Goal: Information Seeking & Learning: Learn about a topic

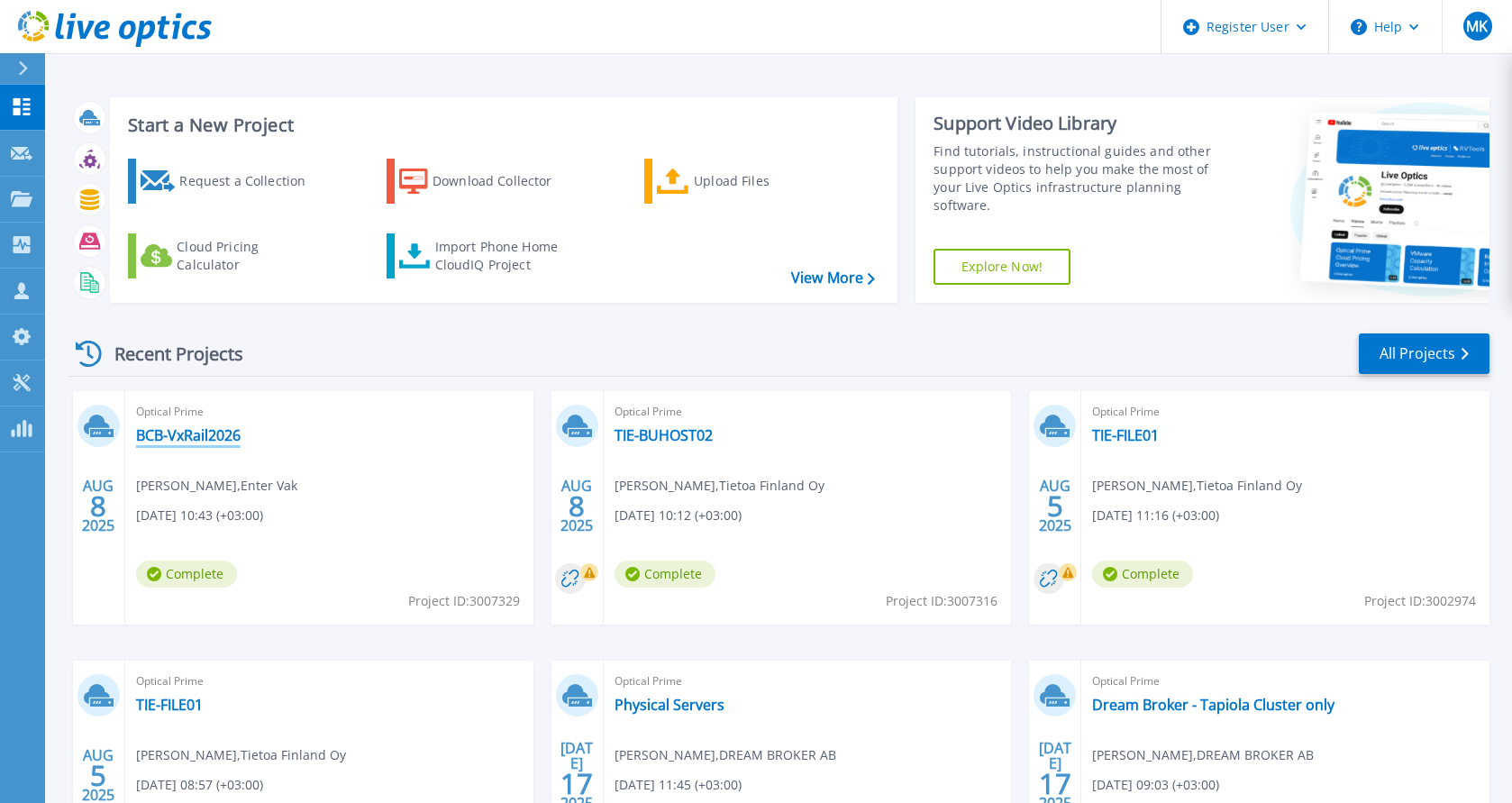
click at [197, 431] on link "BCB-VxRail2026" at bounding box center [188, 435] width 104 height 18
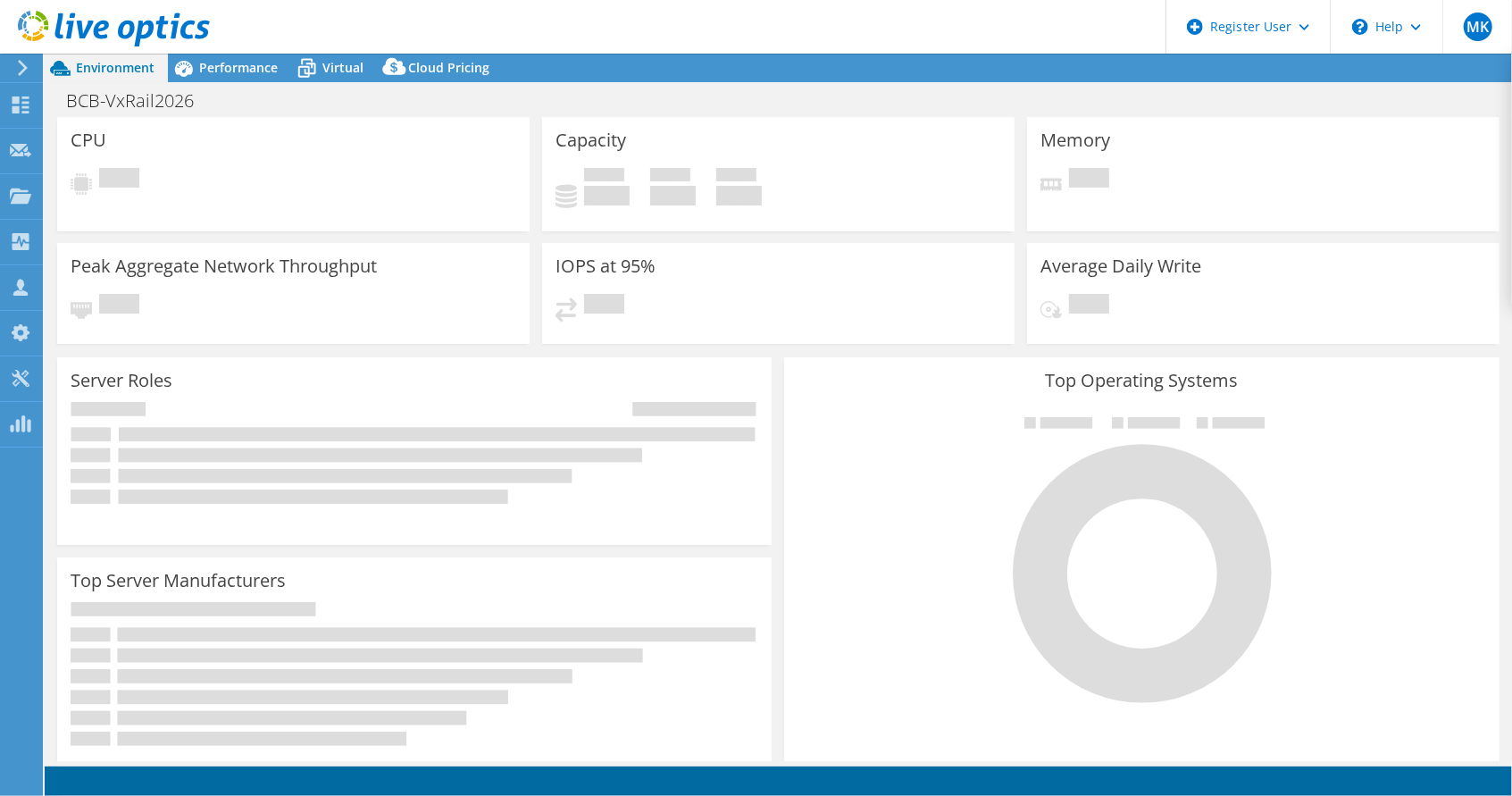
select select "USD"
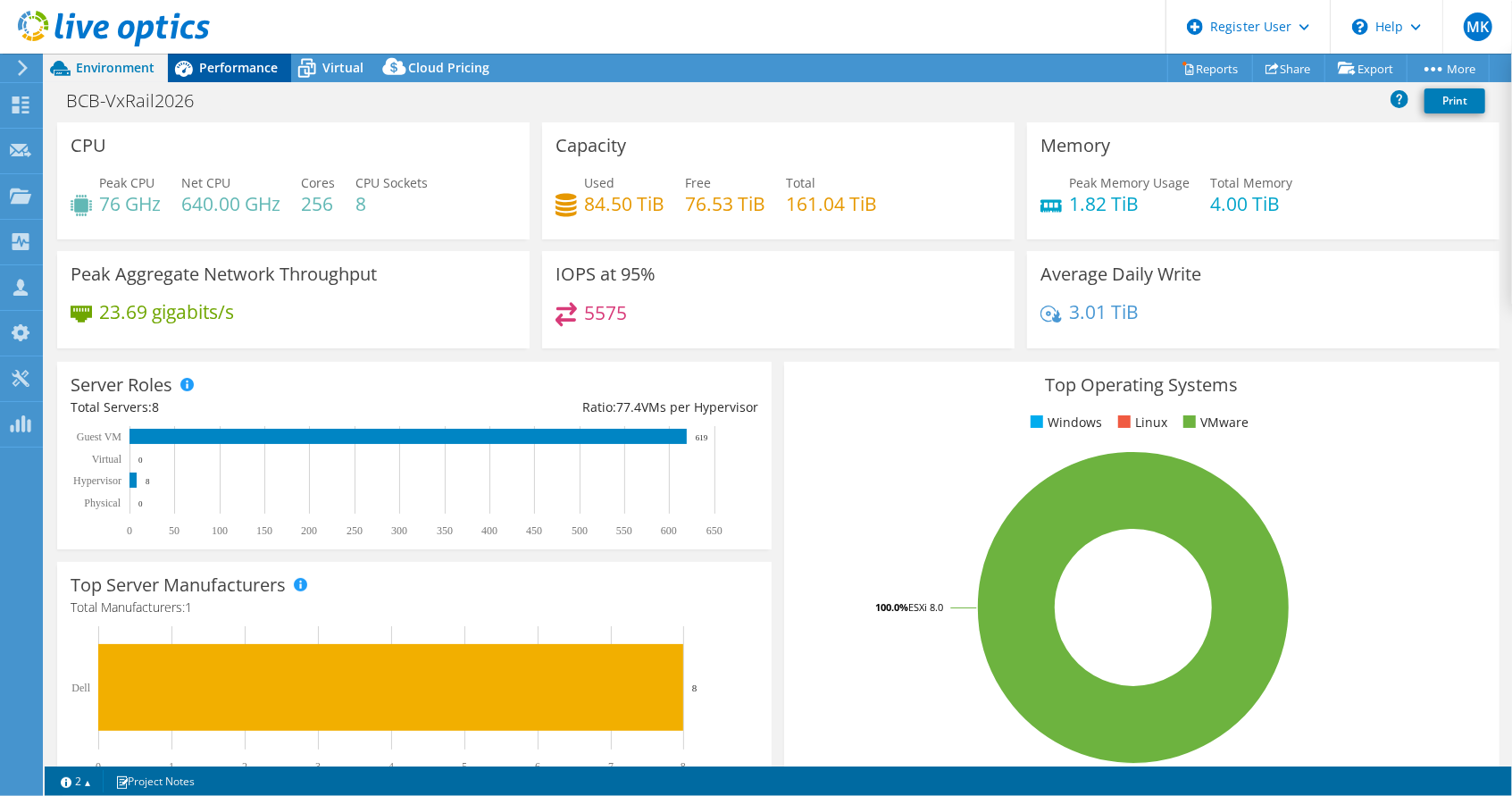
click at [233, 60] on span "Performance" at bounding box center [239, 67] width 79 height 17
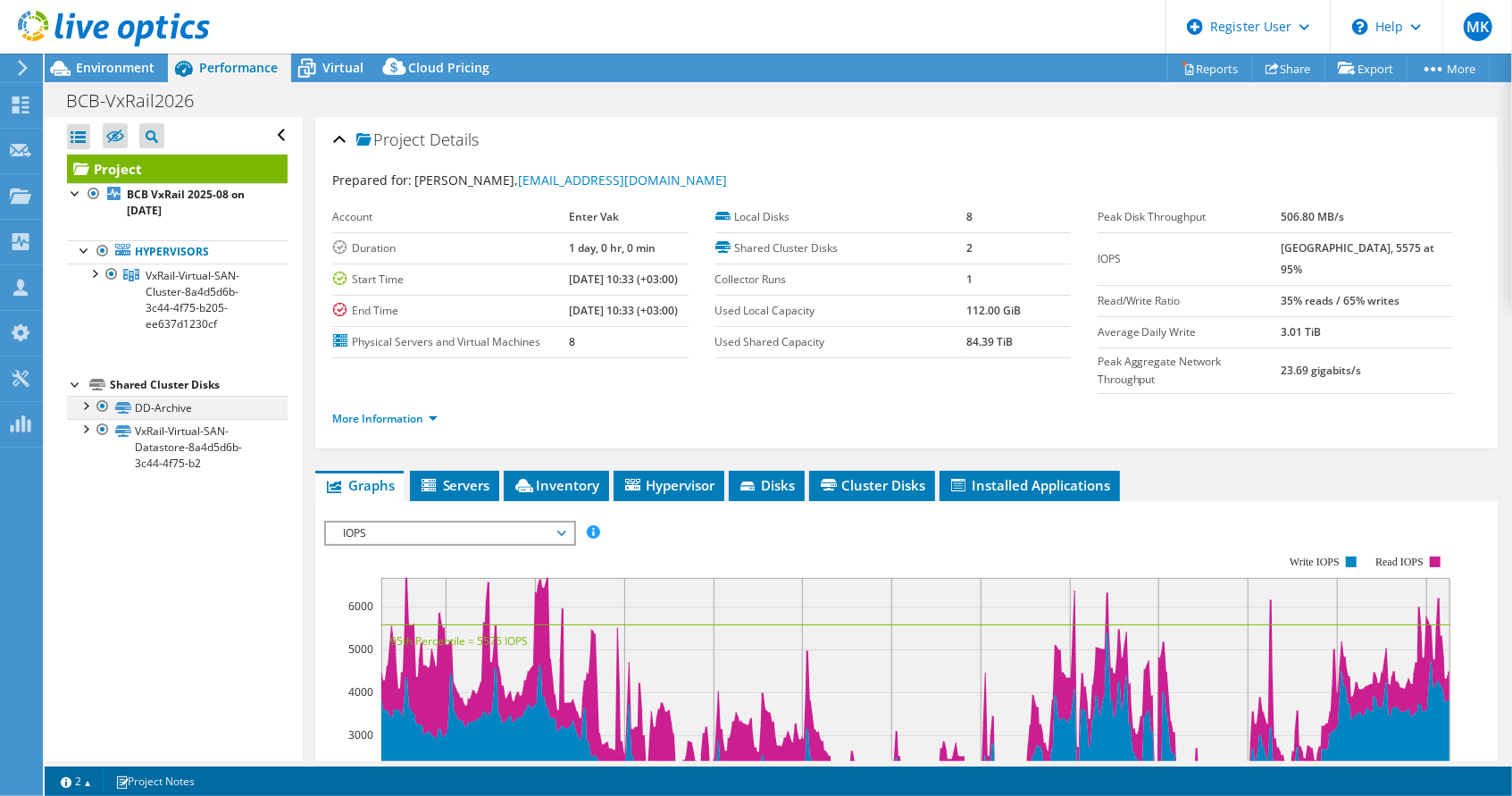
click at [100, 403] on div at bounding box center [102, 407] width 18 height 22
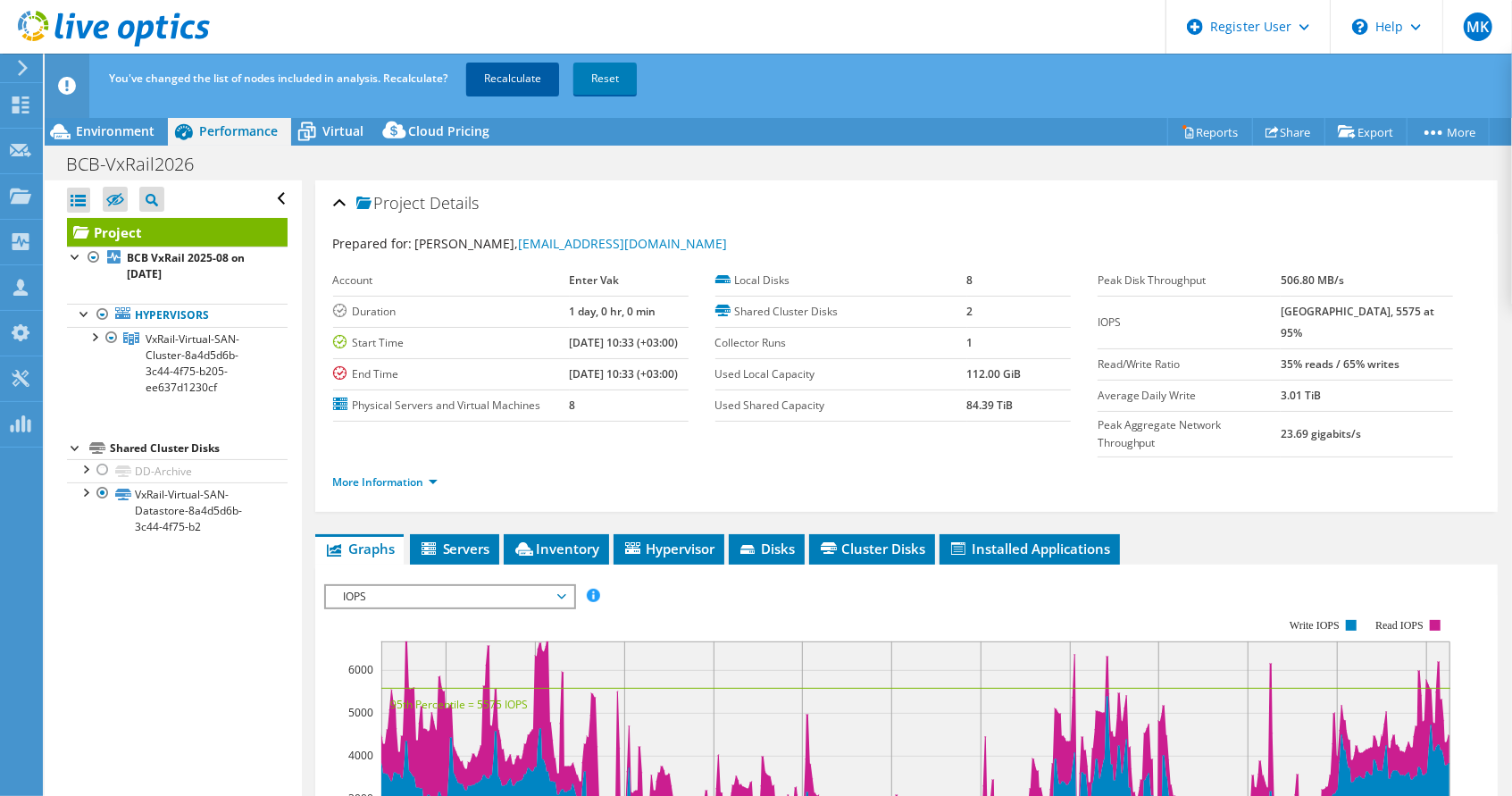
click at [507, 74] on link "Recalculate" at bounding box center [512, 79] width 92 height 32
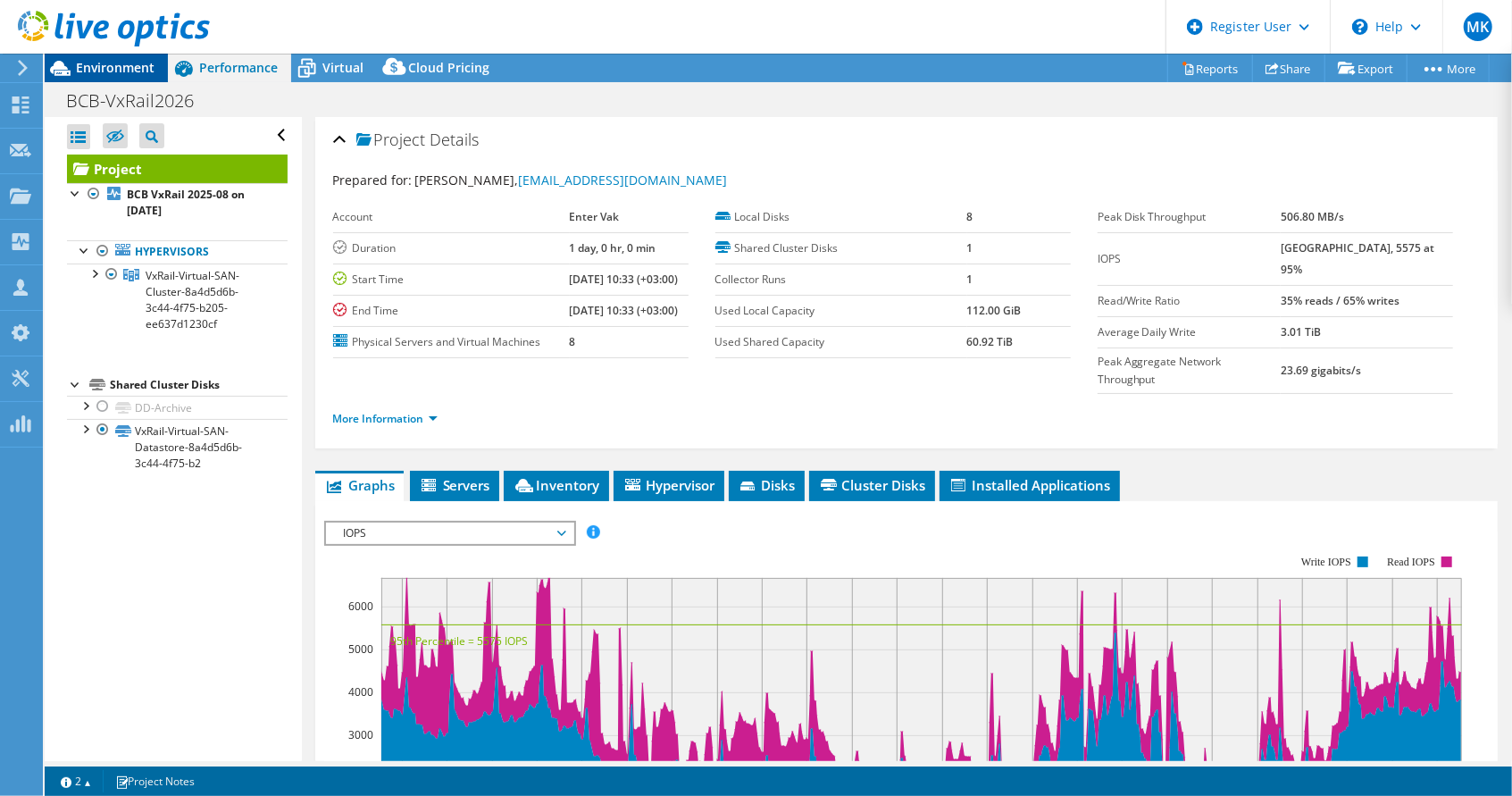
click at [109, 65] on span "Environment" at bounding box center [116, 67] width 79 height 17
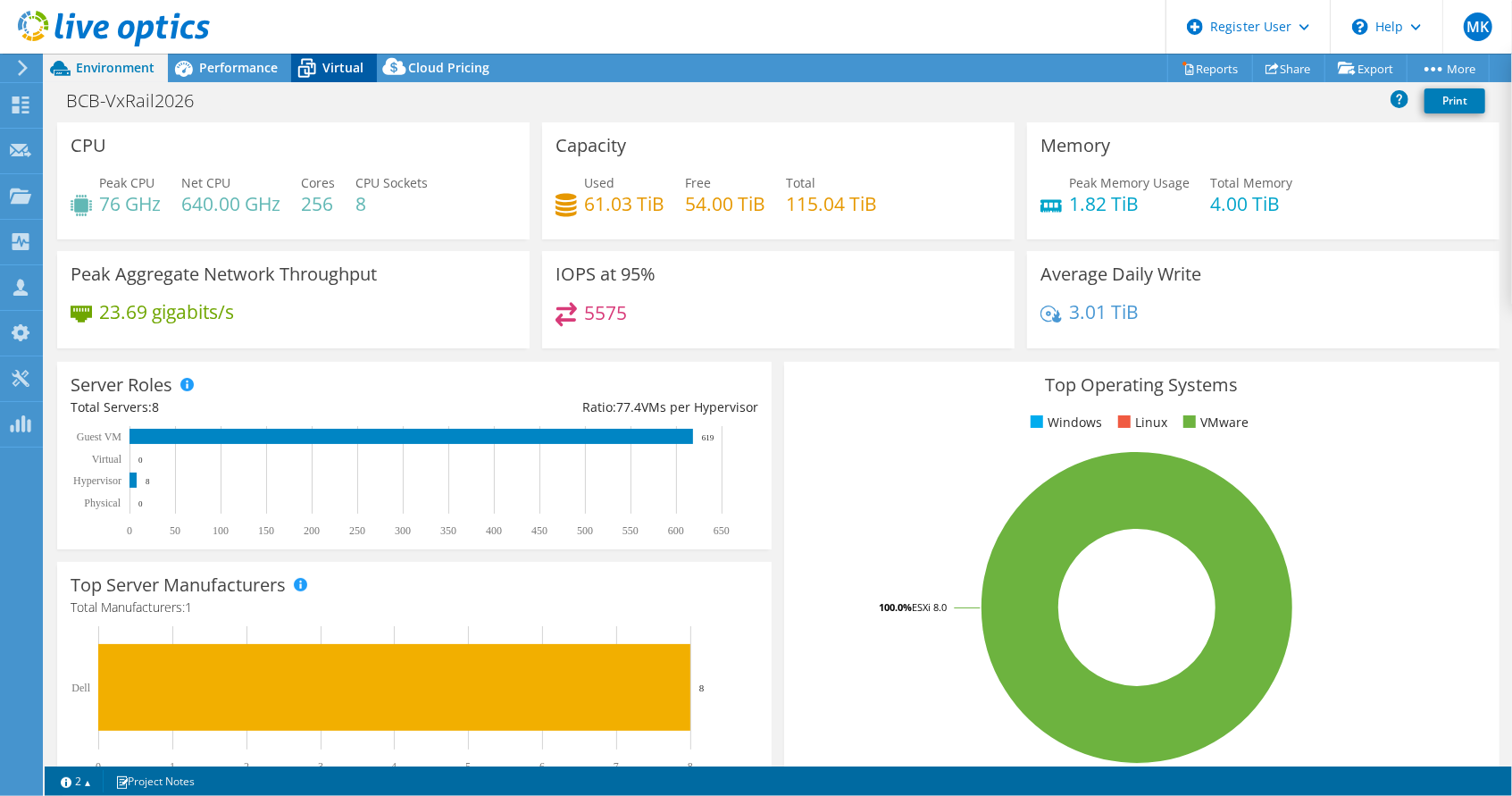
click at [341, 59] on span "Virtual" at bounding box center [343, 67] width 41 height 17
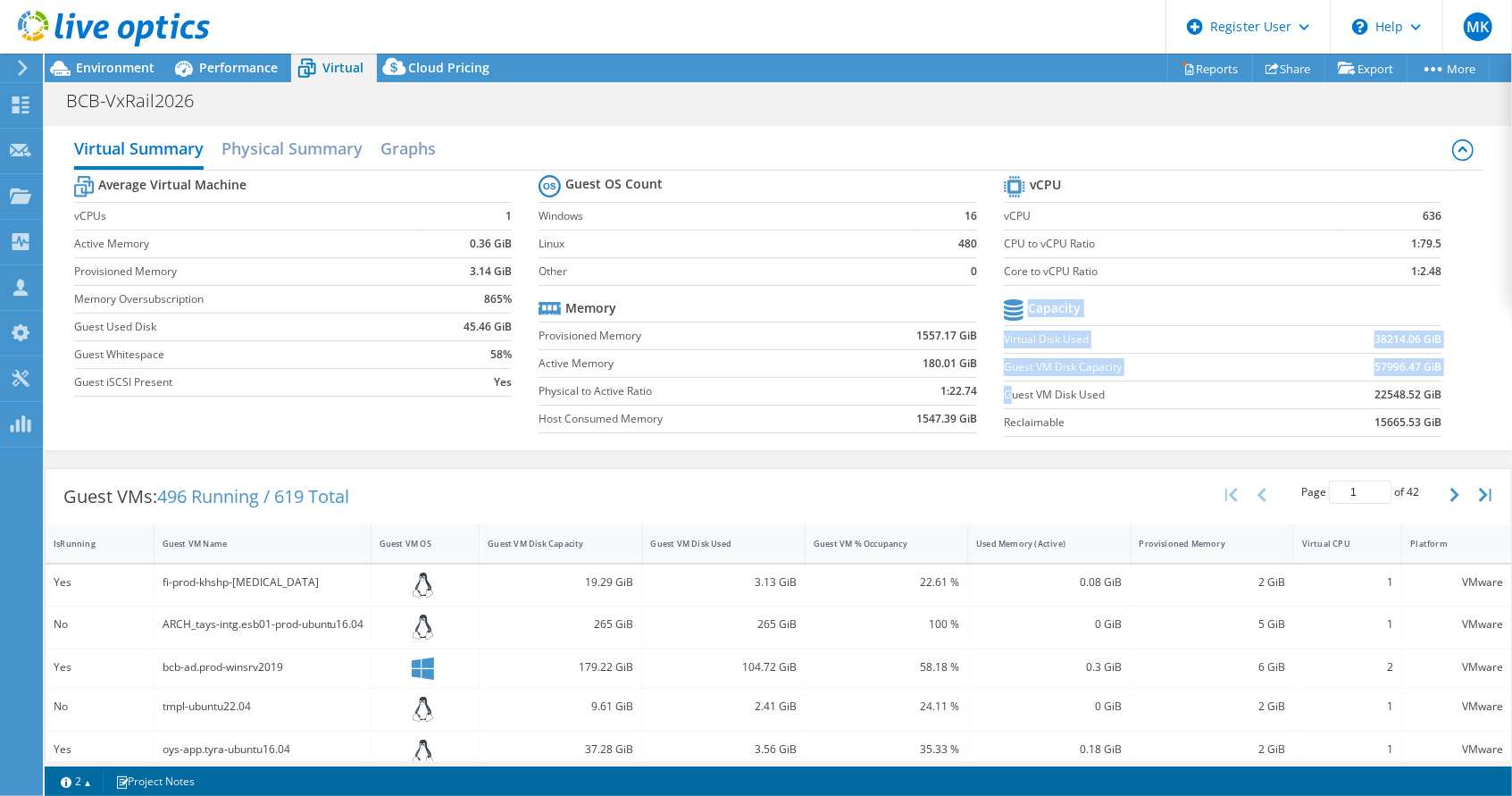
drag, startPoint x: 1003, startPoint y: 396, endPoint x: 1435, endPoint y: 393, distance: 432.0
click at [1435, 393] on section "vCPU vCPU 636 CPU to vCPU Ratio 1:79.5 Core to vCPU Ratio 1:2.48 Capacity Virtu…" at bounding box center [1236, 308] width 465 height 274
click at [1403, 394] on b "22548.52 GiB" at bounding box center [1408, 395] width 67 height 18
click at [1382, 389] on b "22548.52 GiB" at bounding box center [1408, 395] width 67 height 18
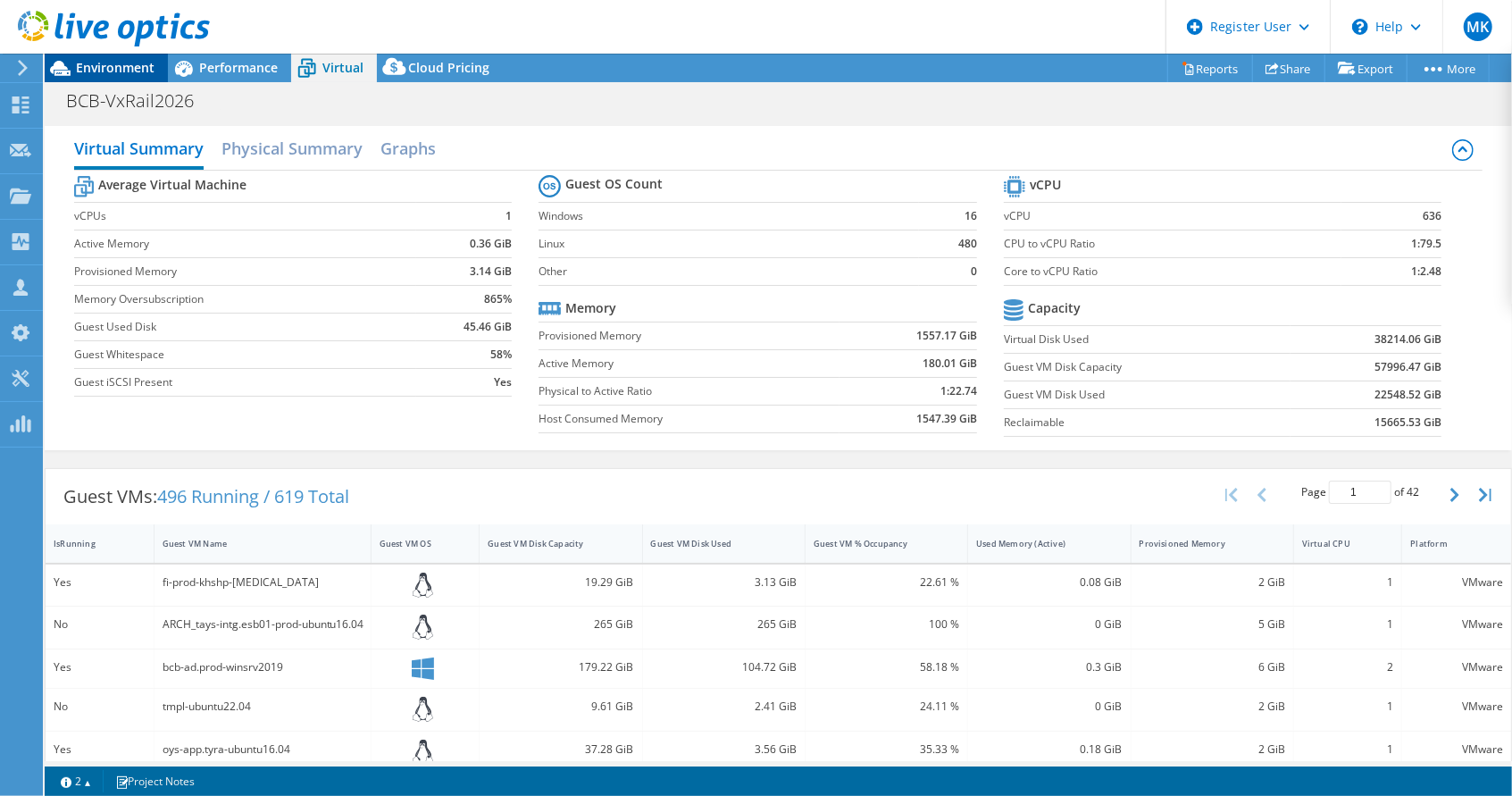
click at [112, 71] on span "Environment" at bounding box center [116, 67] width 79 height 17
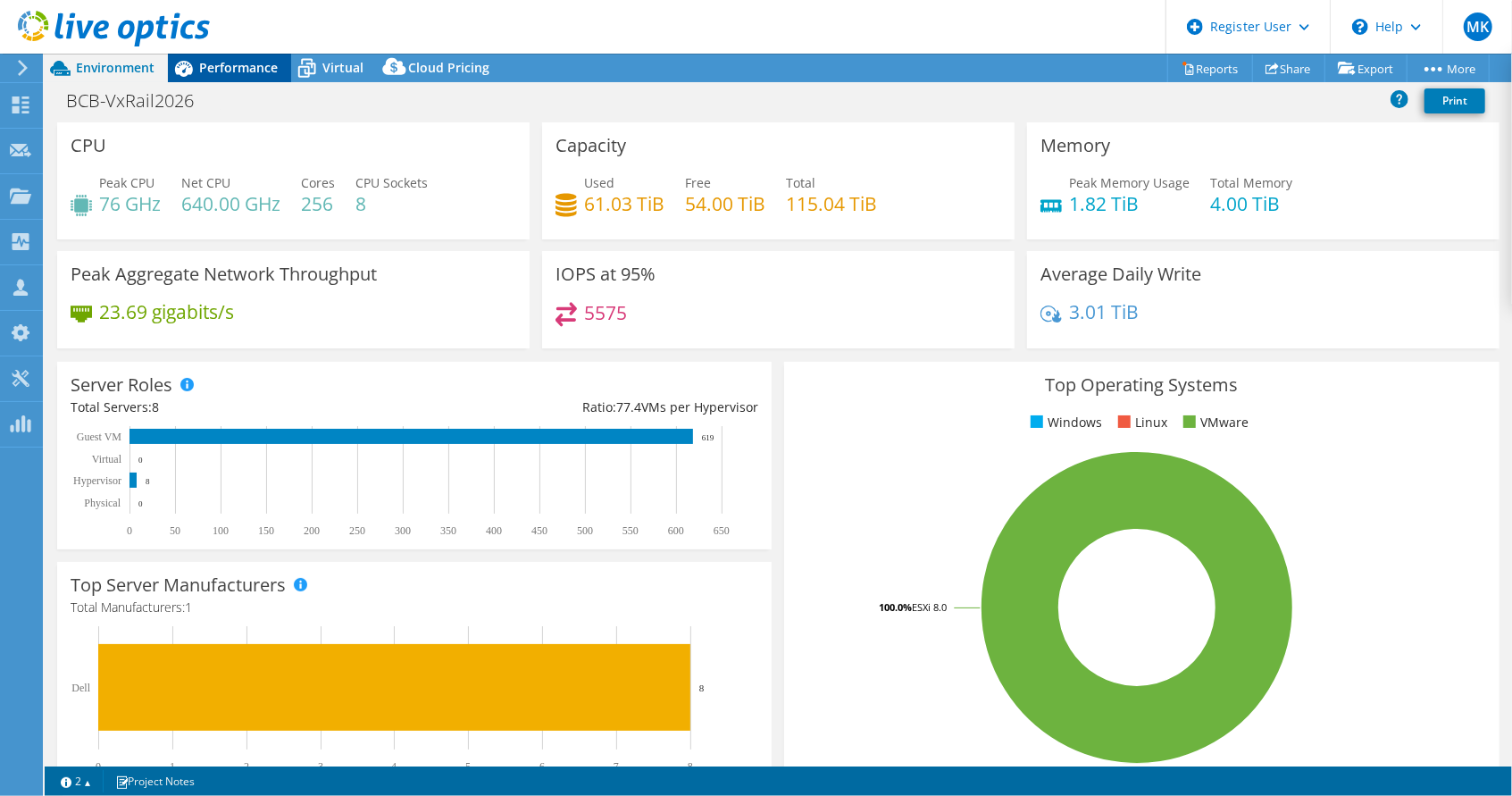
click at [231, 66] on span "Performance" at bounding box center [239, 67] width 79 height 17
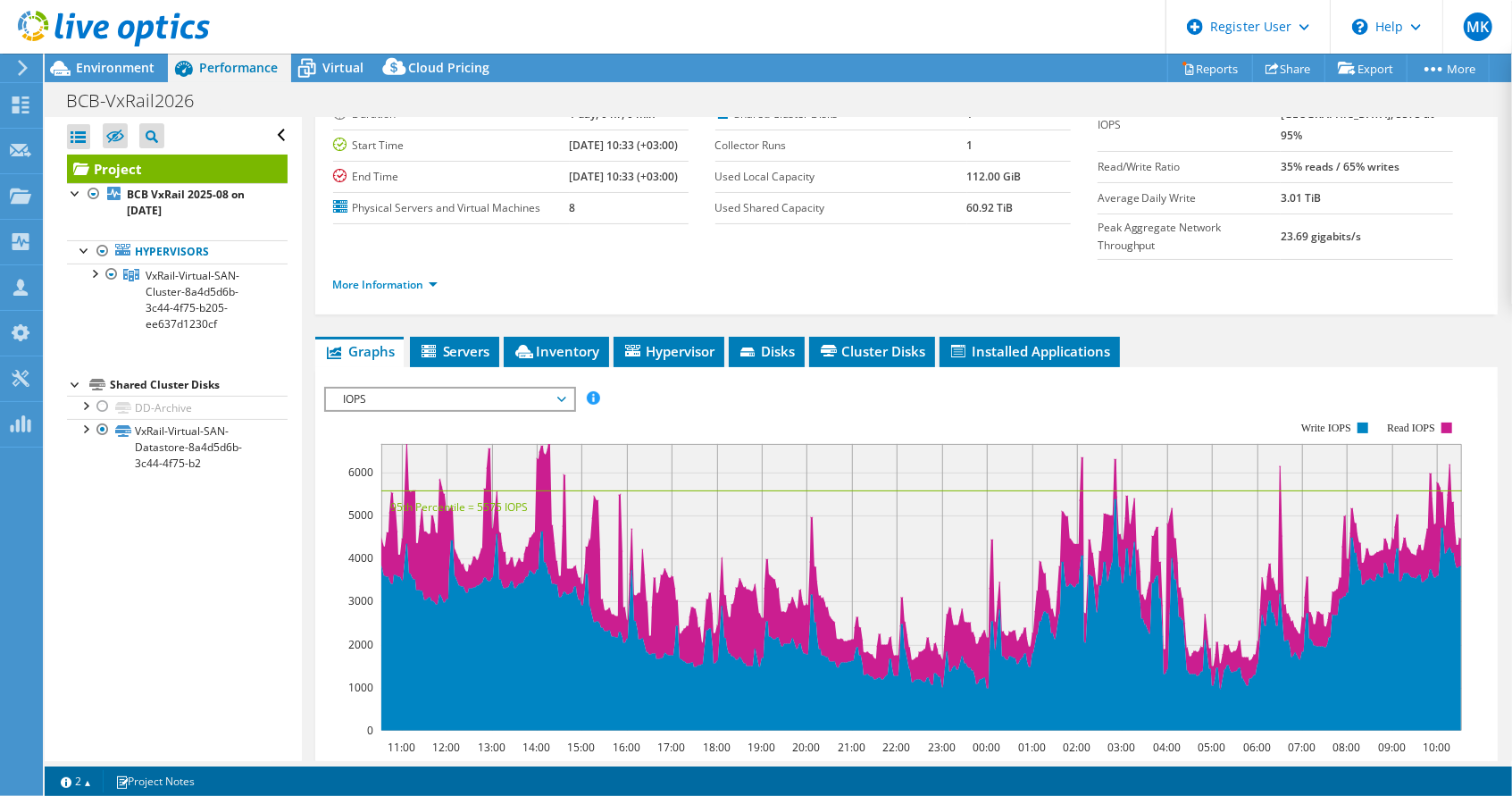
scroll to position [179, 0]
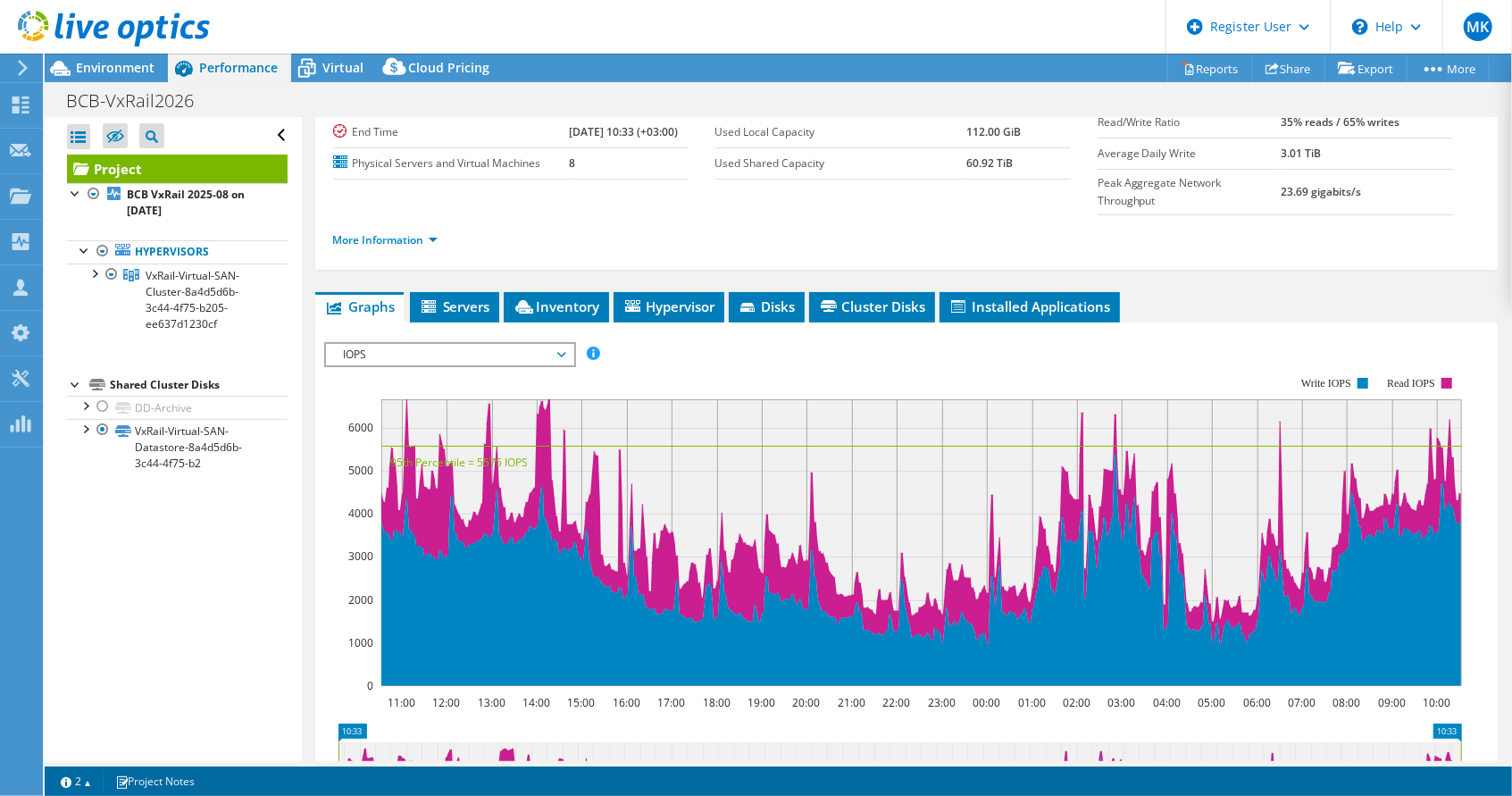
click at [561, 344] on span "IOPS" at bounding box center [450, 355] width 230 height 22
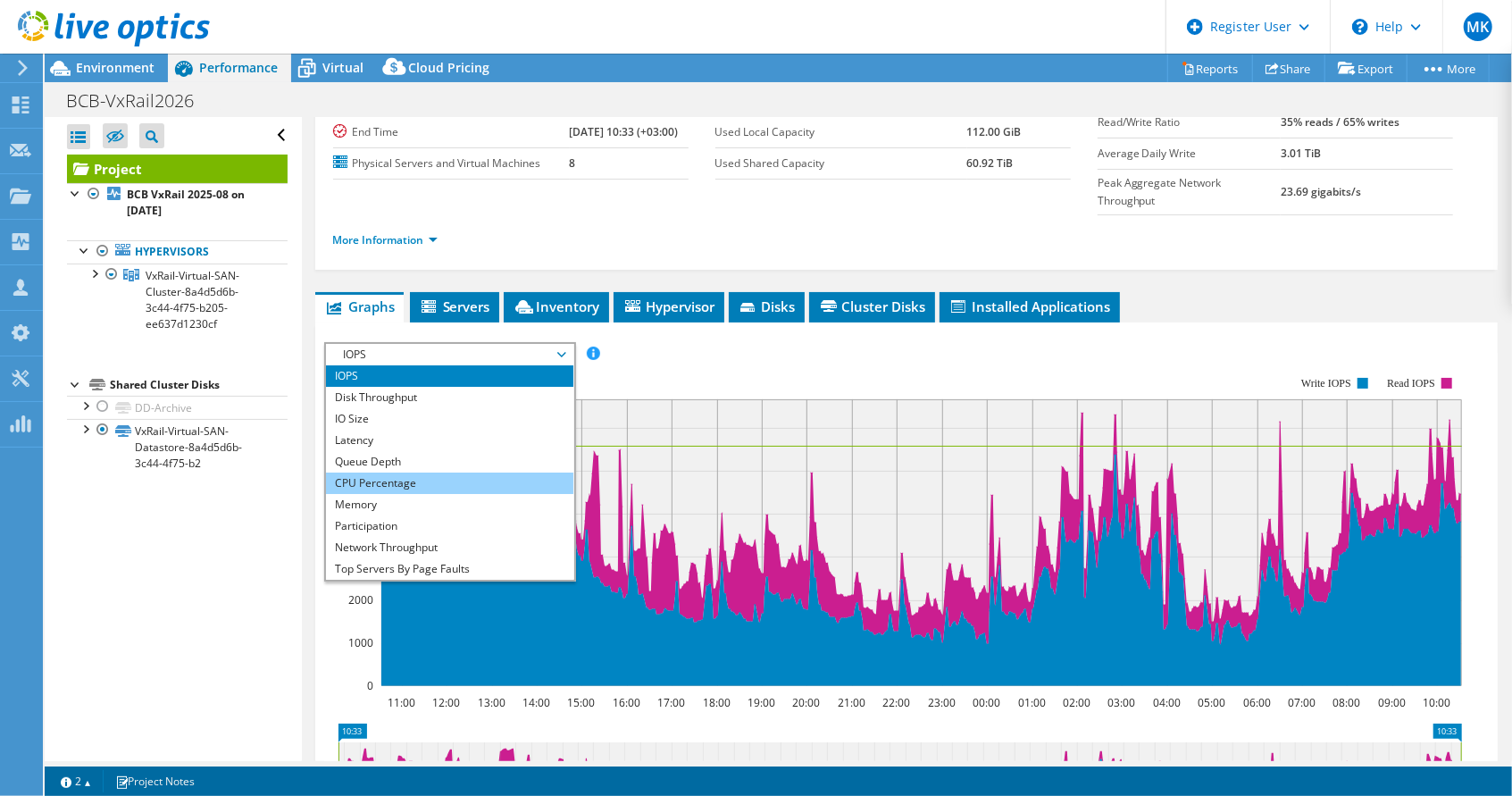
click at [362, 473] on li "CPU Percentage" at bounding box center [449, 483] width 247 height 22
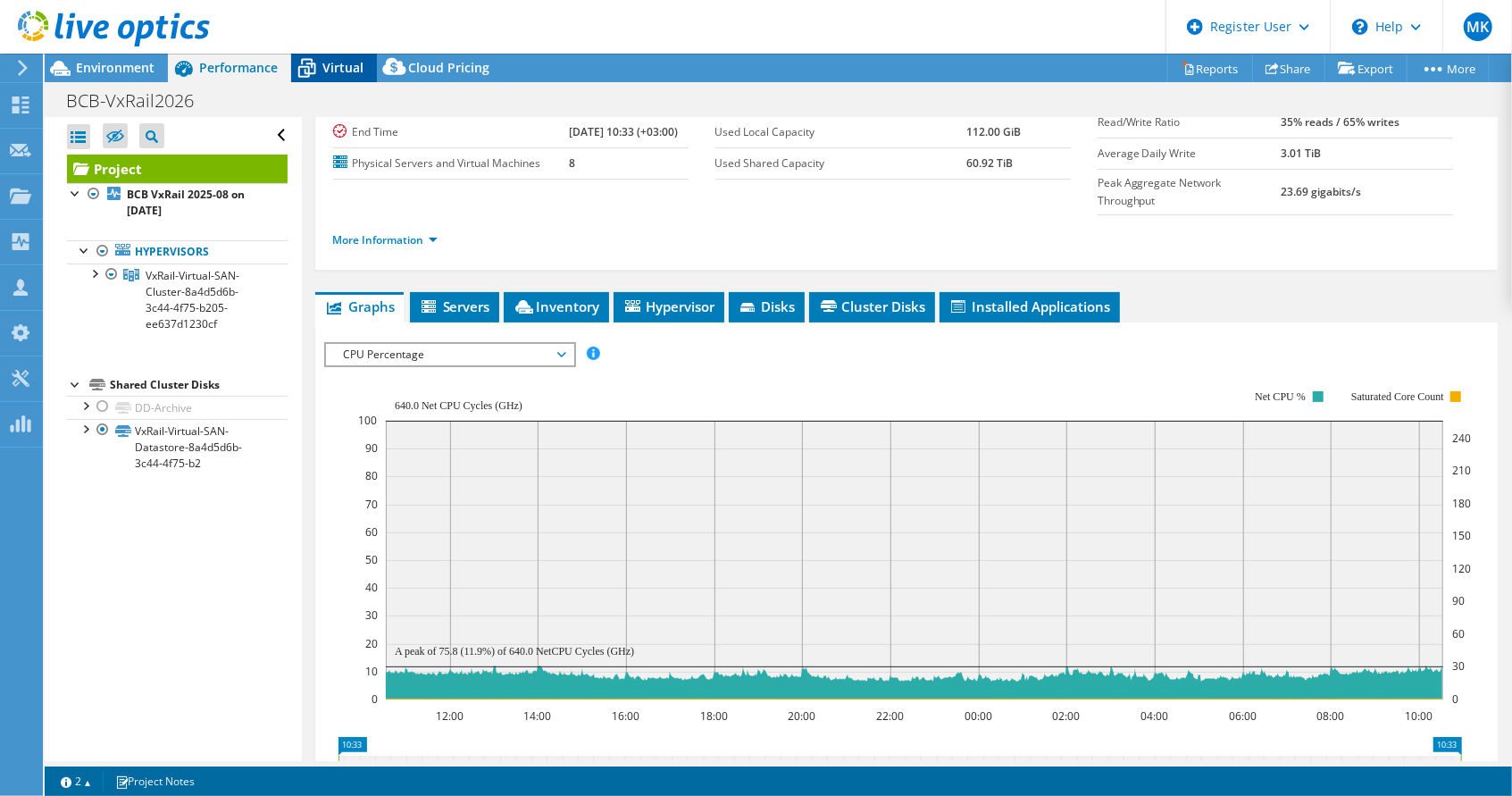
click at [337, 64] on span "Virtual" at bounding box center [343, 67] width 41 height 17
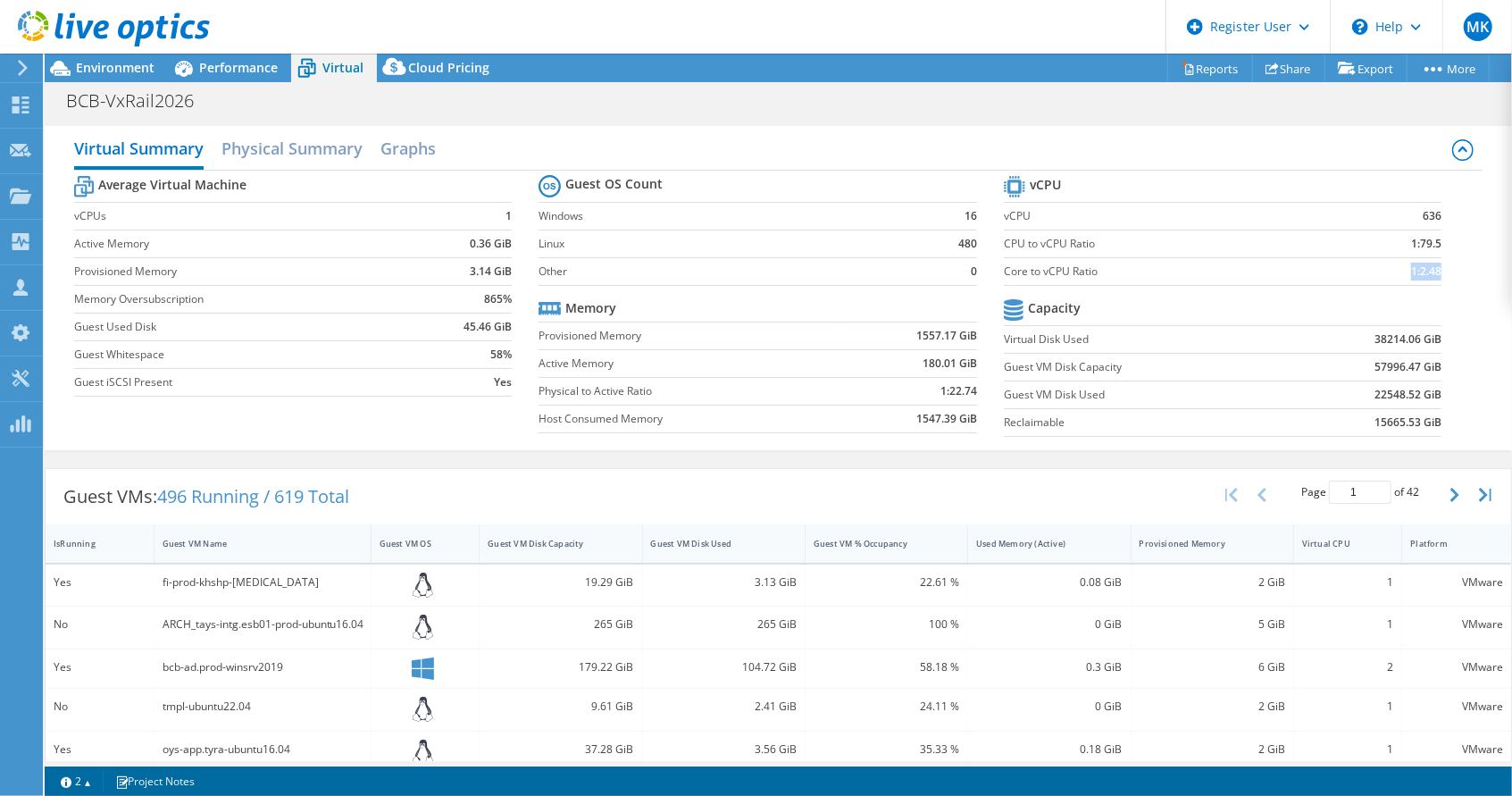
drag, startPoint x: 1427, startPoint y: 271, endPoint x: 1397, endPoint y: 281, distance: 31.6
click at [1397, 281] on td "1:2.48" at bounding box center [1391, 270] width 100 height 28
click at [229, 63] on span "Performance" at bounding box center [239, 67] width 79 height 17
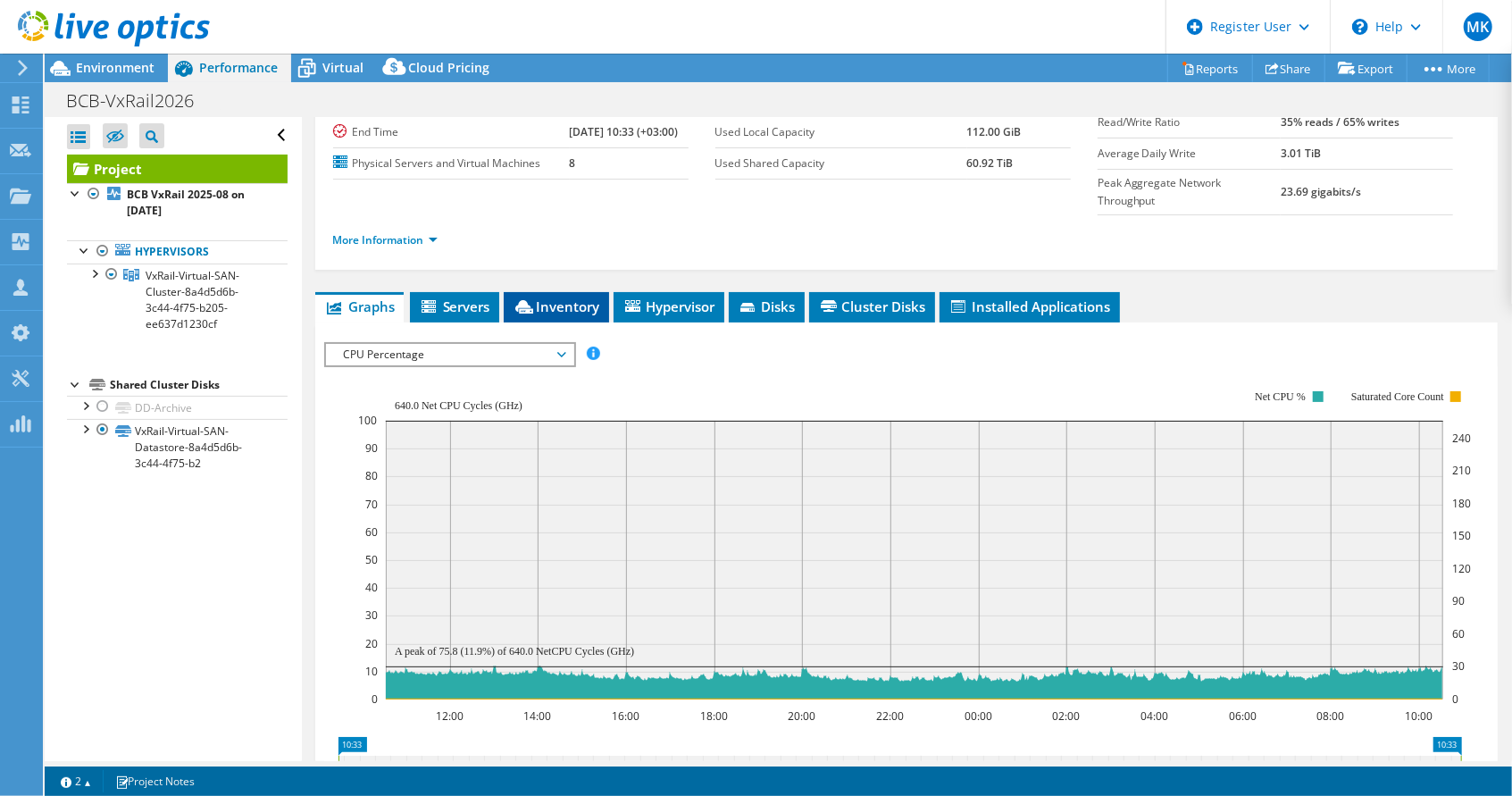
click at [571, 297] on span "Inventory" at bounding box center [556, 306] width 87 height 18
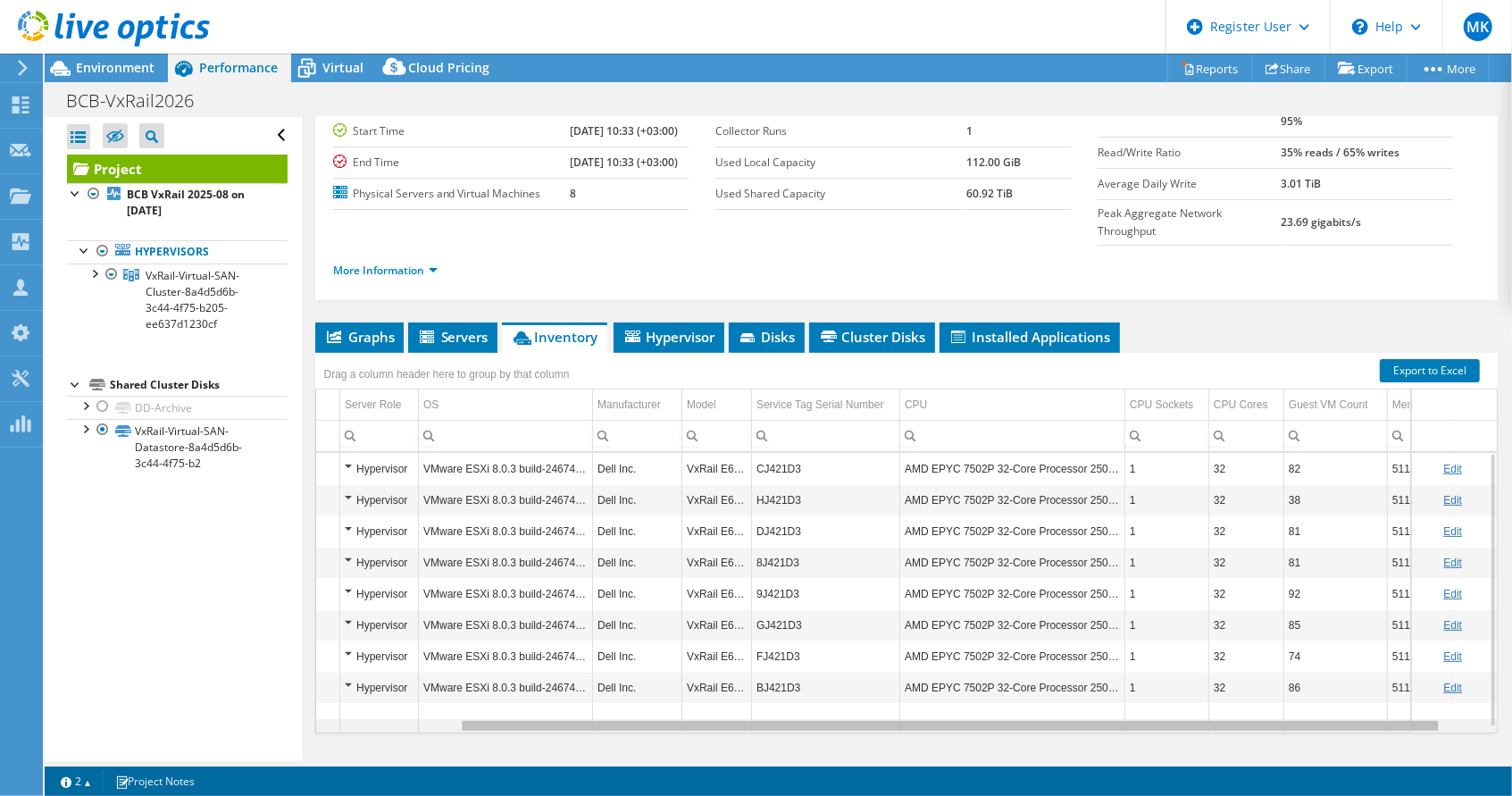
scroll to position [0, 173]
drag, startPoint x: 654, startPoint y: 686, endPoint x: 811, endPoint y: 687, distance: 157.0
click at [811, 687] on body "MK Dell User Marko Kortetmaki Marko.Kortetmaki@dell.com Dell My Profile Log Out…" at bounding box center [756, 398] width 1512 height 796
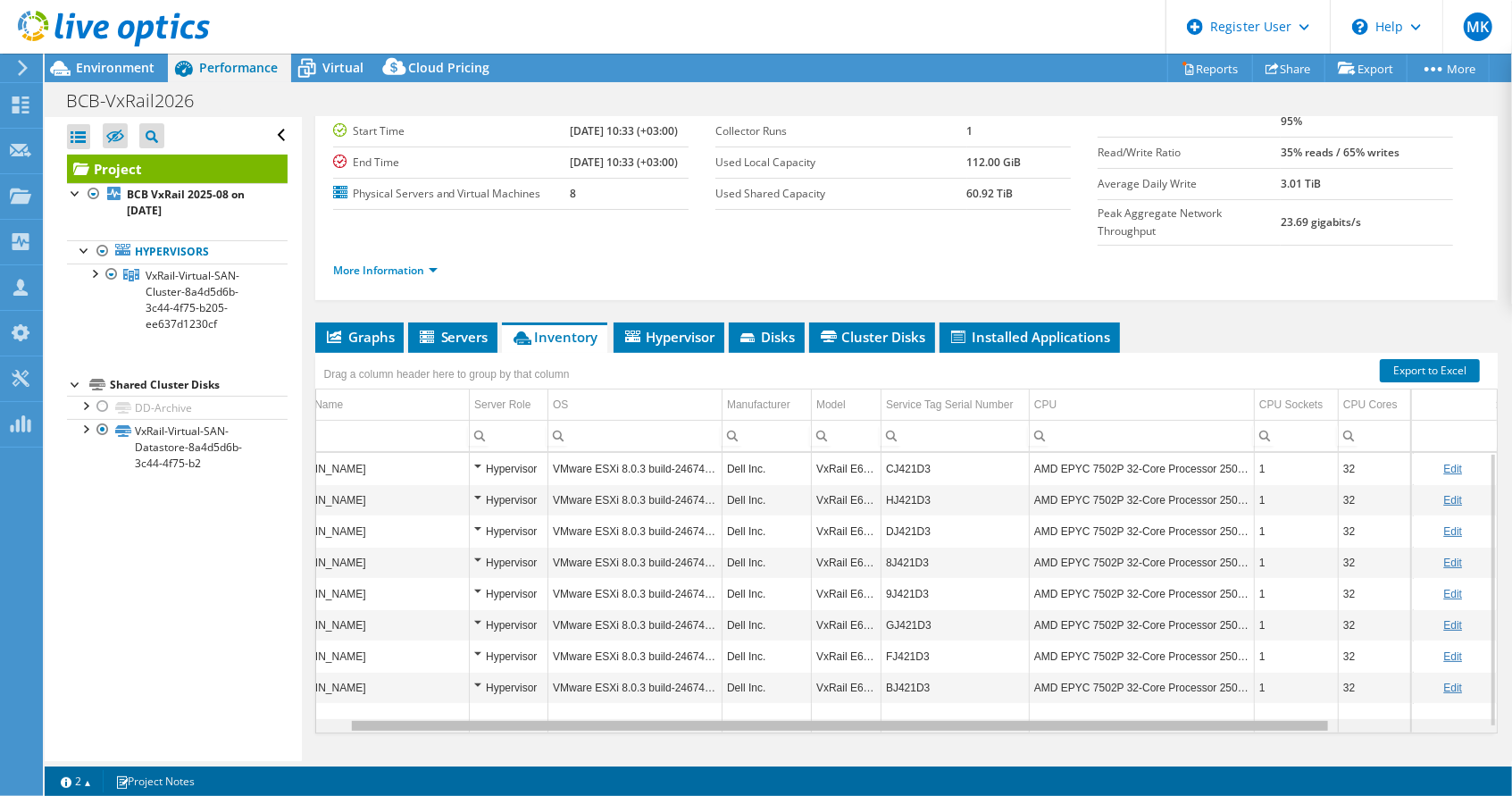
scroll to position [0, 0]
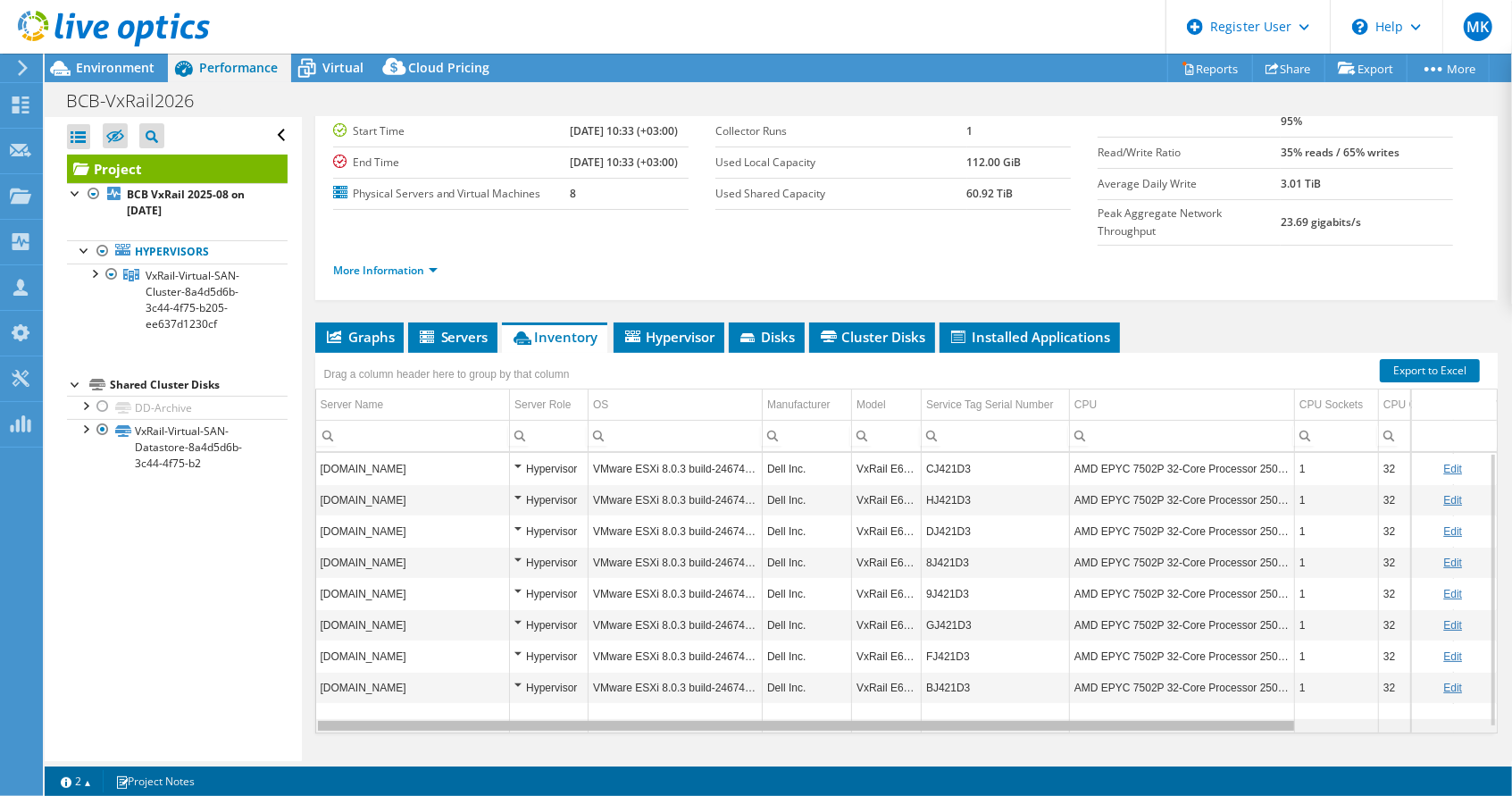
drag, startPoint x: 612, startPoint y: 684, endPoint x: 405, endPoint y: 705, distance: 208.1
click at [416, 705] on body "MK Dell User Marko Kortetmaki Marko.Kortetmaki@dell.com Dell My Profile Log Out…" at bounding box center [756, 398] width 1512 height 796
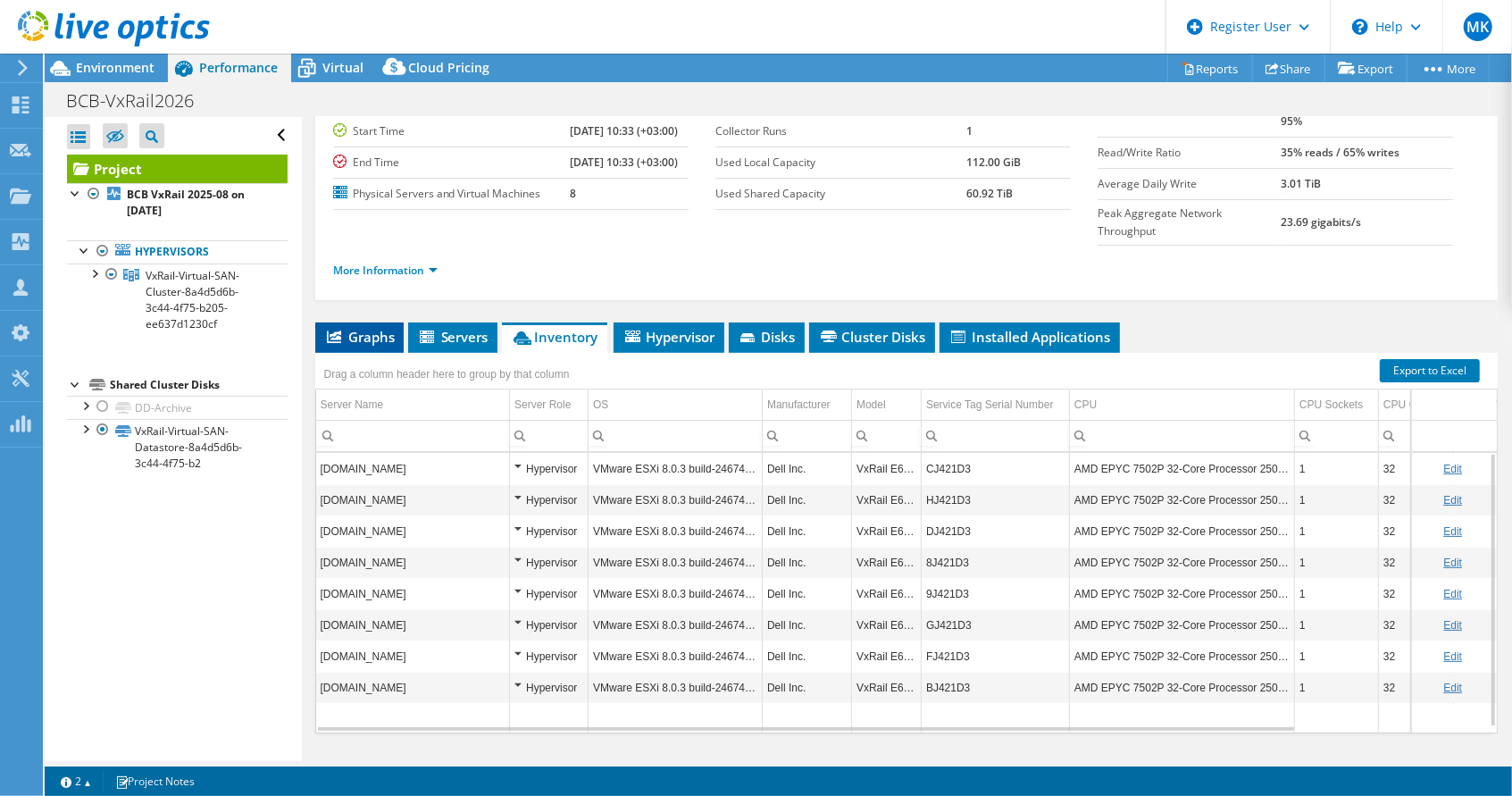
click at [358, 328] on span "Graphs" at bounding box center [359, 337] width 71 height 18
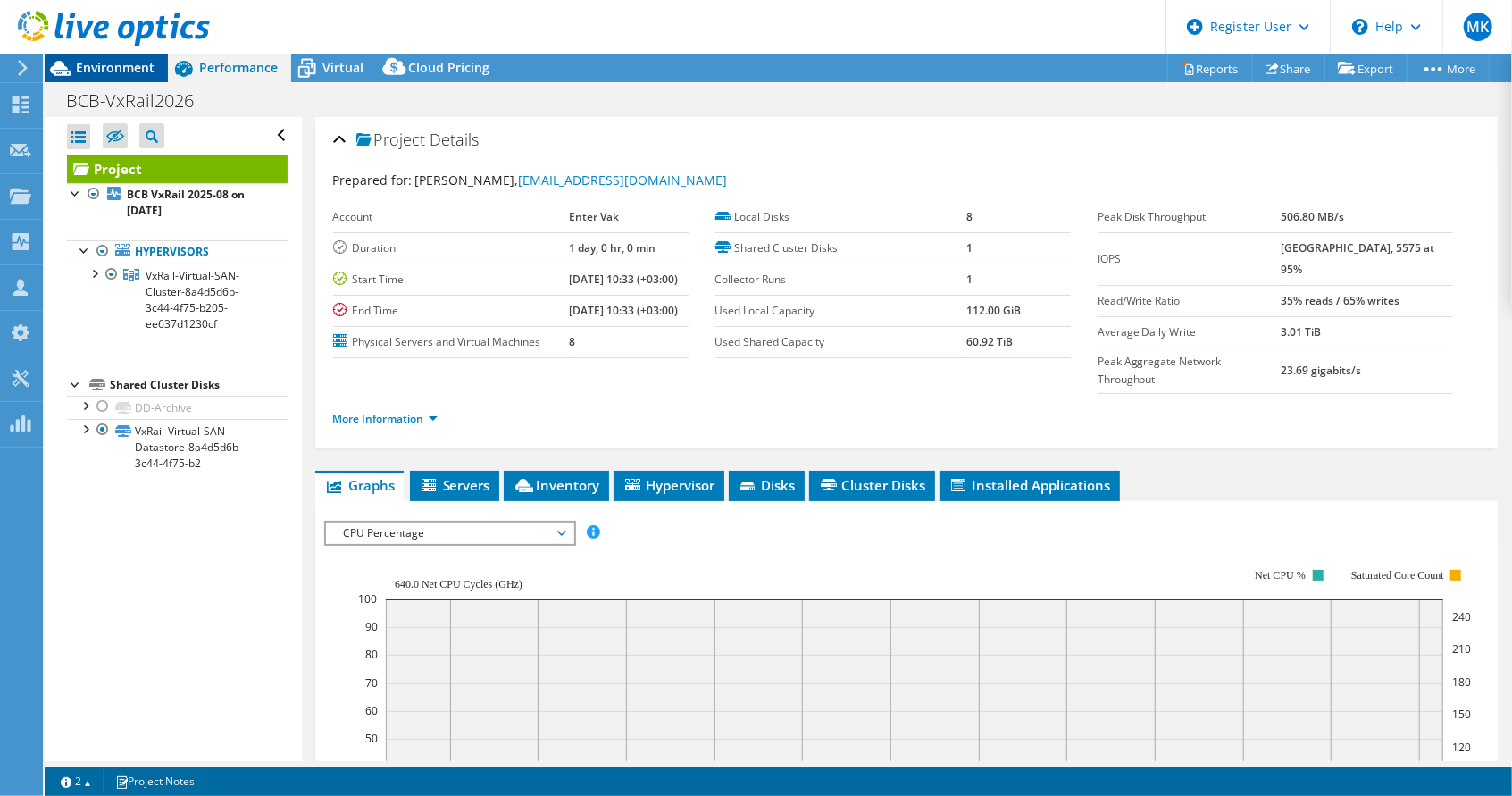
click at [109, 63] on span "Environment" at bounding box center [116, 67] width 79 height 17
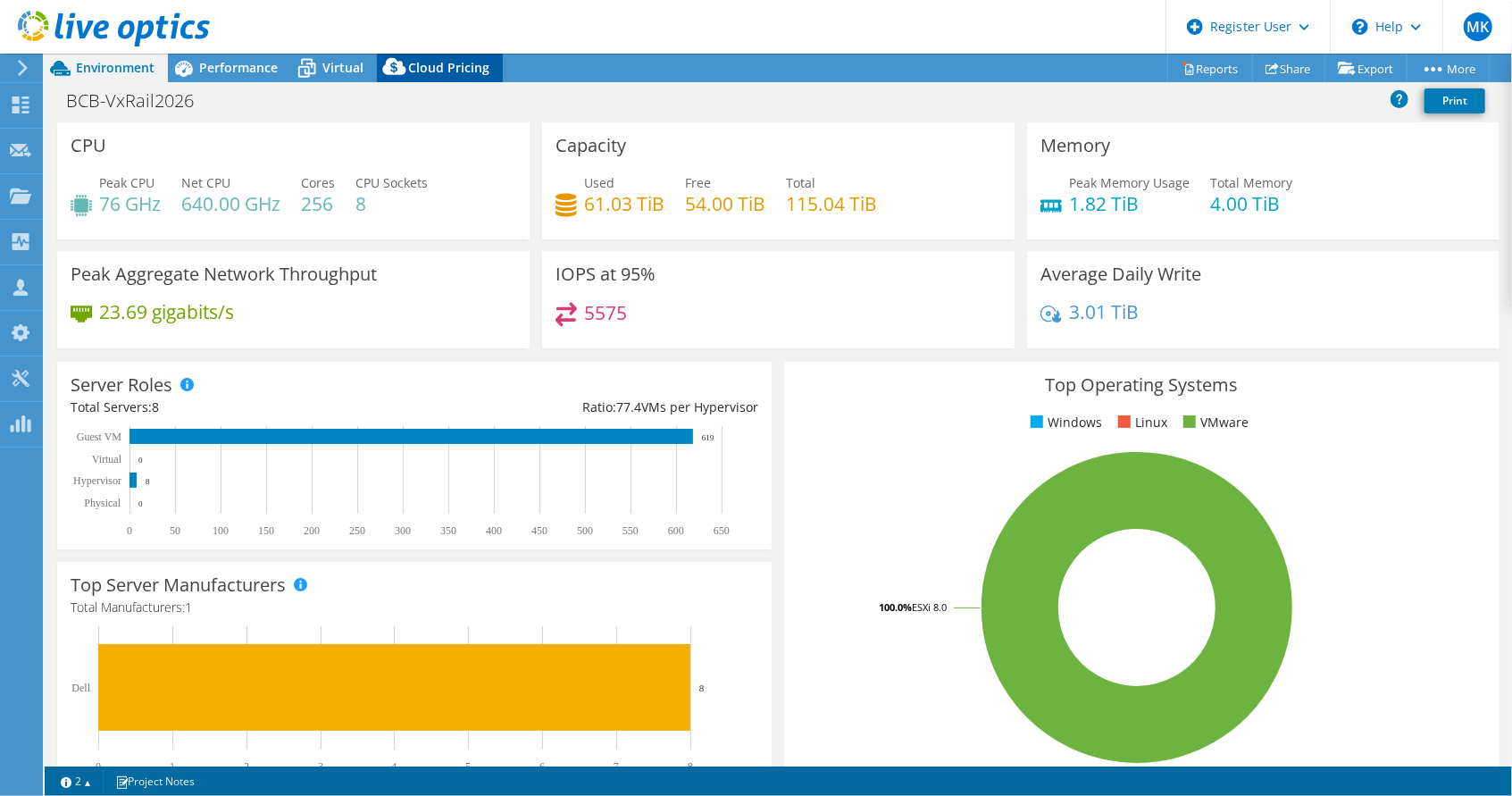
click at [434, 72] on span "Cloud Pricing" at bounding box center [448, 67] width 82 height 17
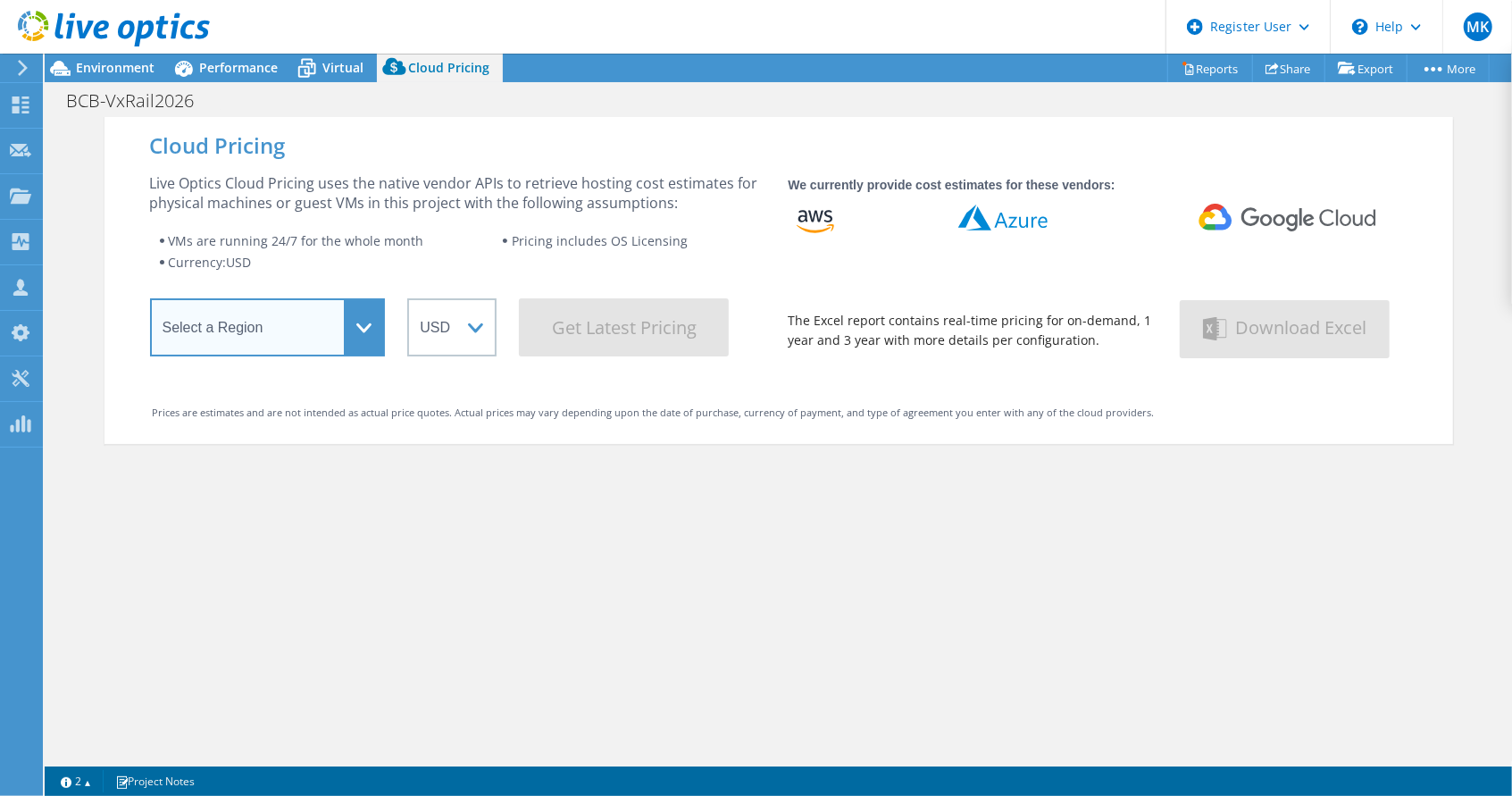
click at [348, 317] on select "Select a Region Asia Pacific (Hong Kong) Asia Pacific (Mumbai) Asia Pacific (Se…" at bounding box center [268, 327] width 236 height 58
select select "EUFrankfurt"
click at [150, 304] on select "Select a Region Asia Pacific (Hong Kong) Asia Pacific (Mumbai) Asia Pacific (Se…" at bounding box center [268, 327] width 236 height 58
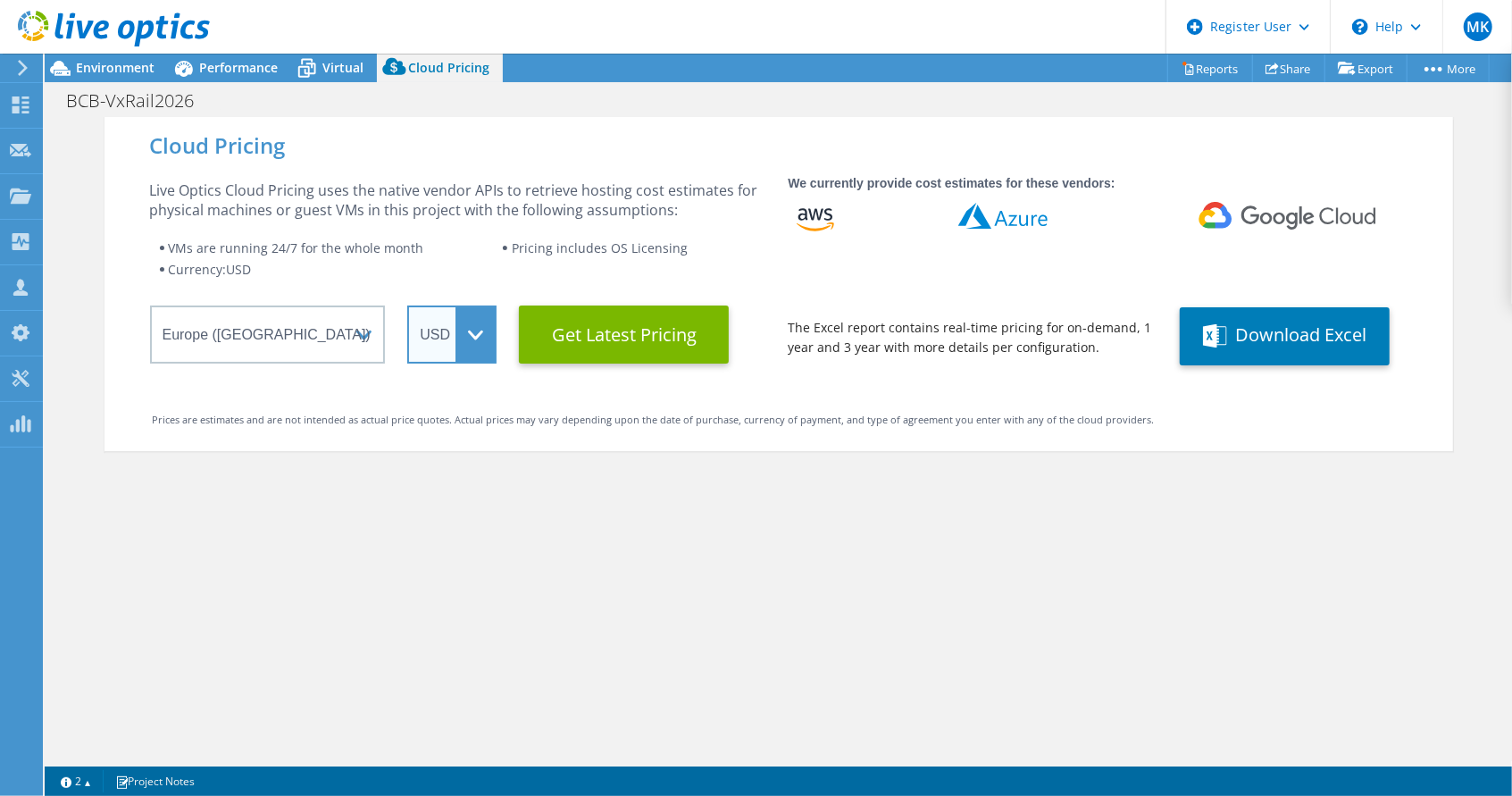
click at [470, 335] on select "ARS AUD BRL CAD CHF CLP CNY DKK EUR GBP HKD HUF INR JPY MXN MYR NOK NZD PEN SEK…" at bounding box center [451, 334] width 89 height 58
click at [407, 305] on select "ARS AUD BRL CAD CHF CLP CNY DKK EUR GBP HKD HUF INR JPY MXN MYR NOK NZD PEN SEK…" at bounding box center [451, 334] width 89 height 58
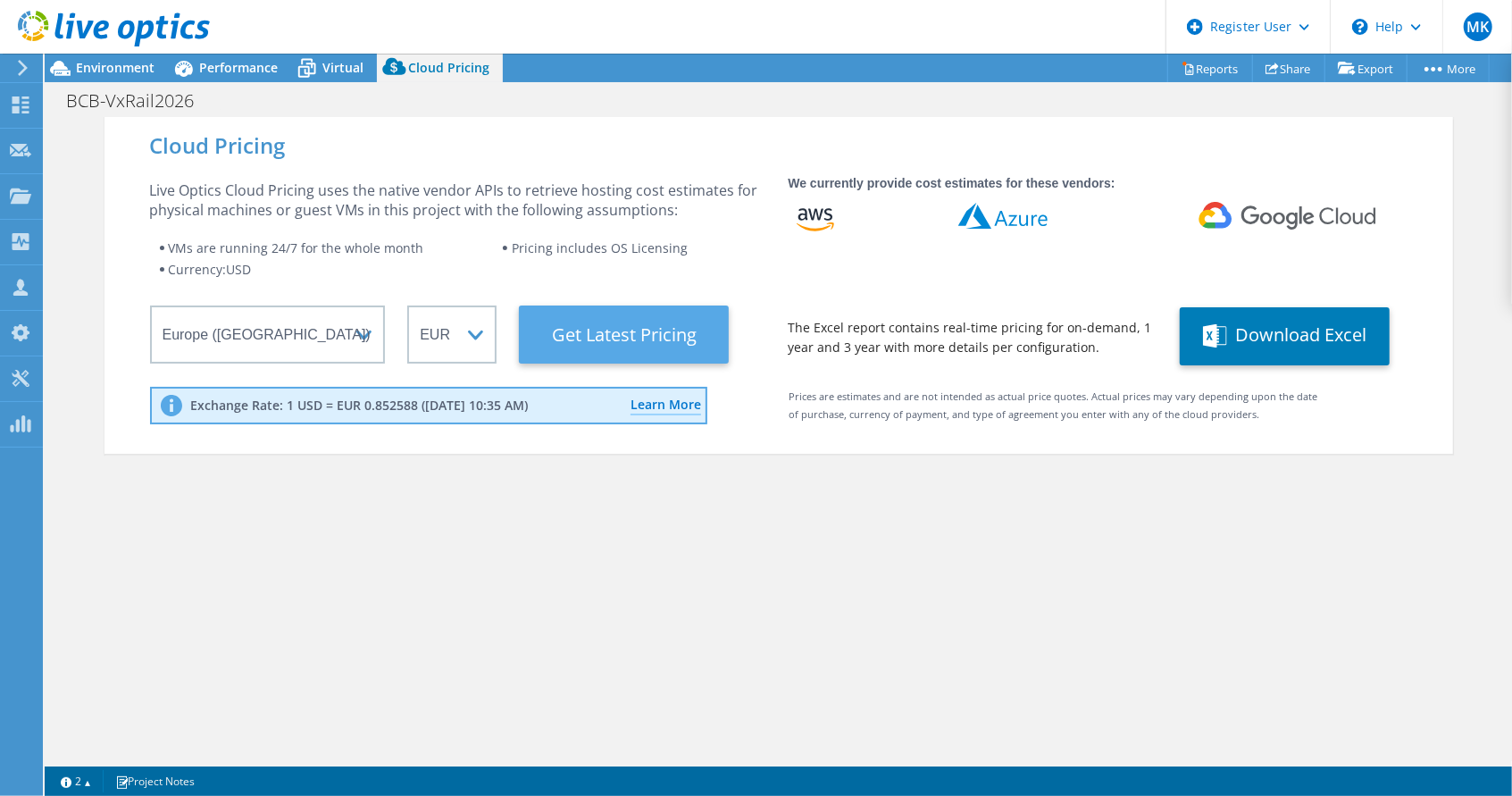
drag, startPoint x: 587, startPoint y: 331, endPoint x: 570, endPoint y: 345, distance: 22.0
click at [585, 333] on Latest "Get Latest Pricing" at bounding box center [624, 334] width 210 height 58
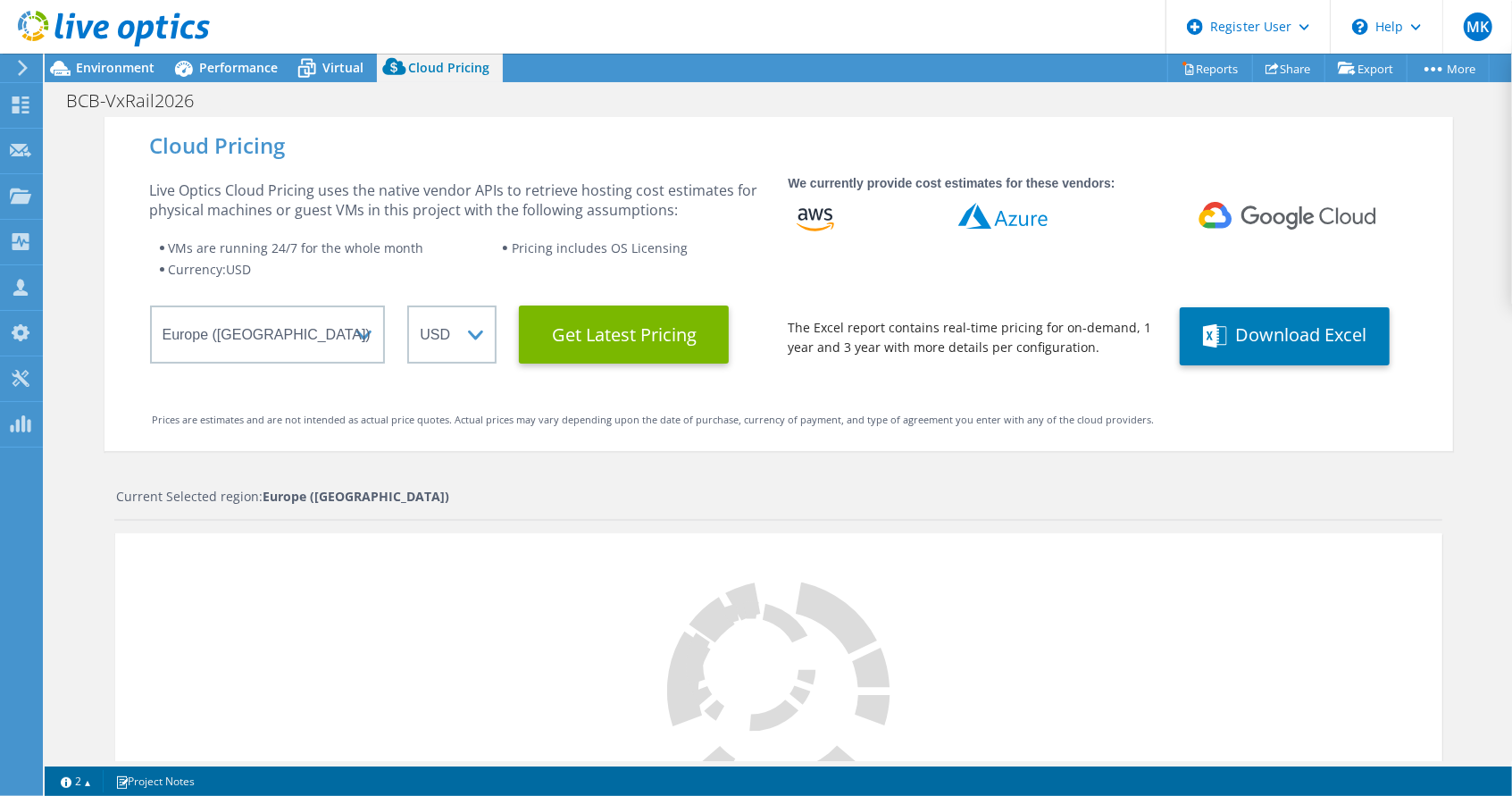
select select "EUR"
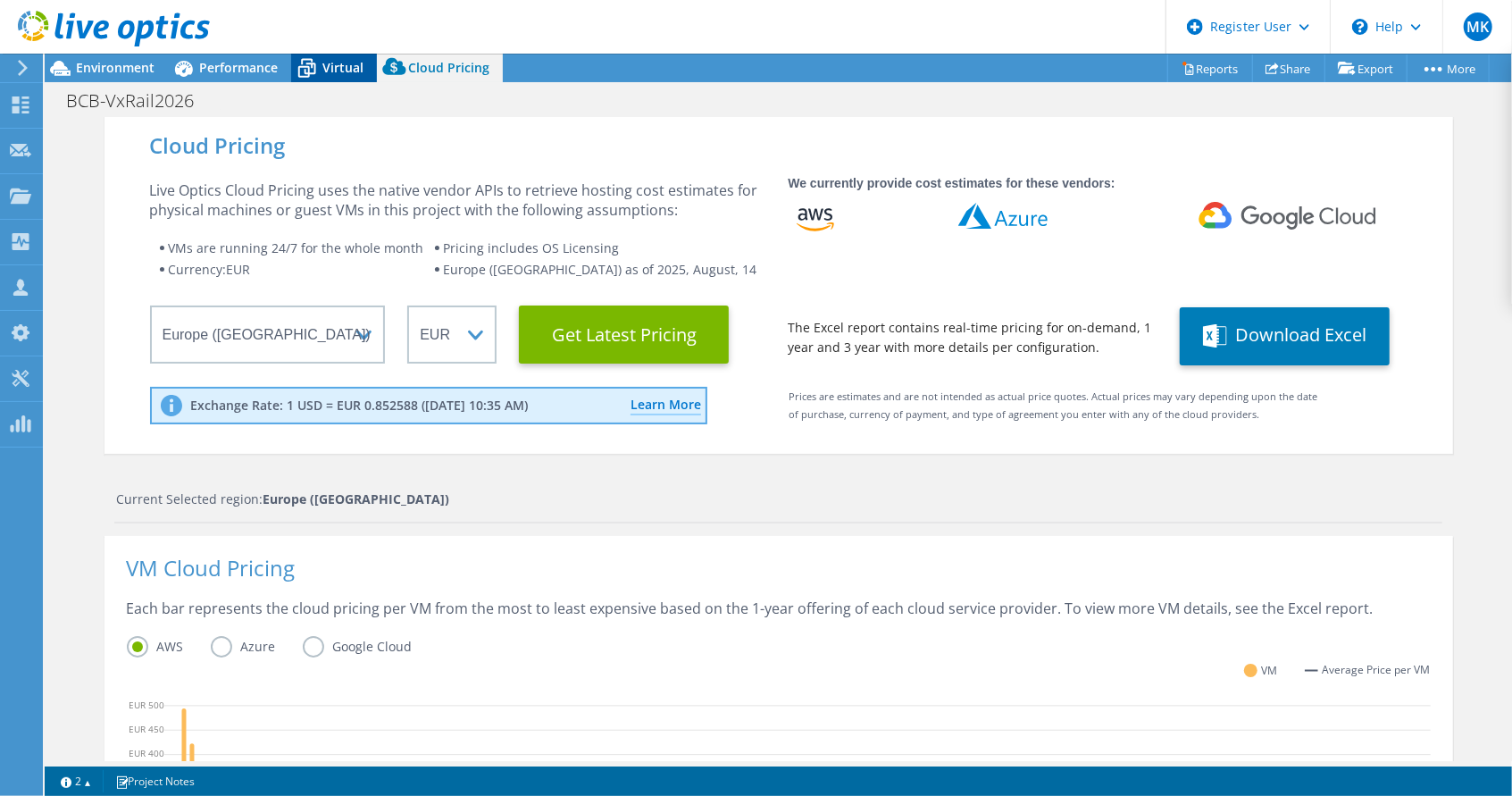
click at [340, 69] on span "Virtual" at bounding box center [343, 67] width 41 height 17
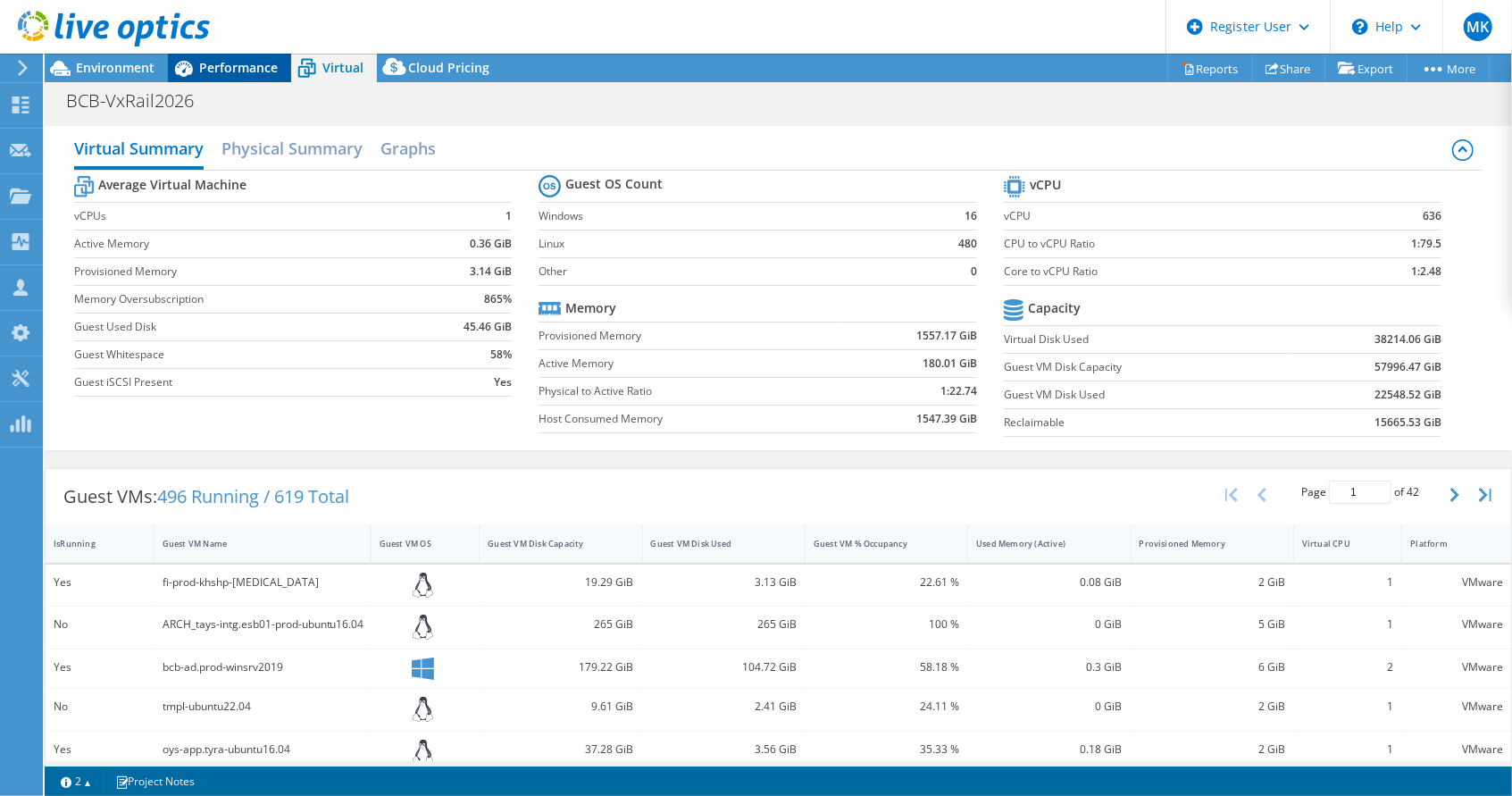
click at [232, 67] on span "Performance" at bounding box center [239, 67] width 79 height 17
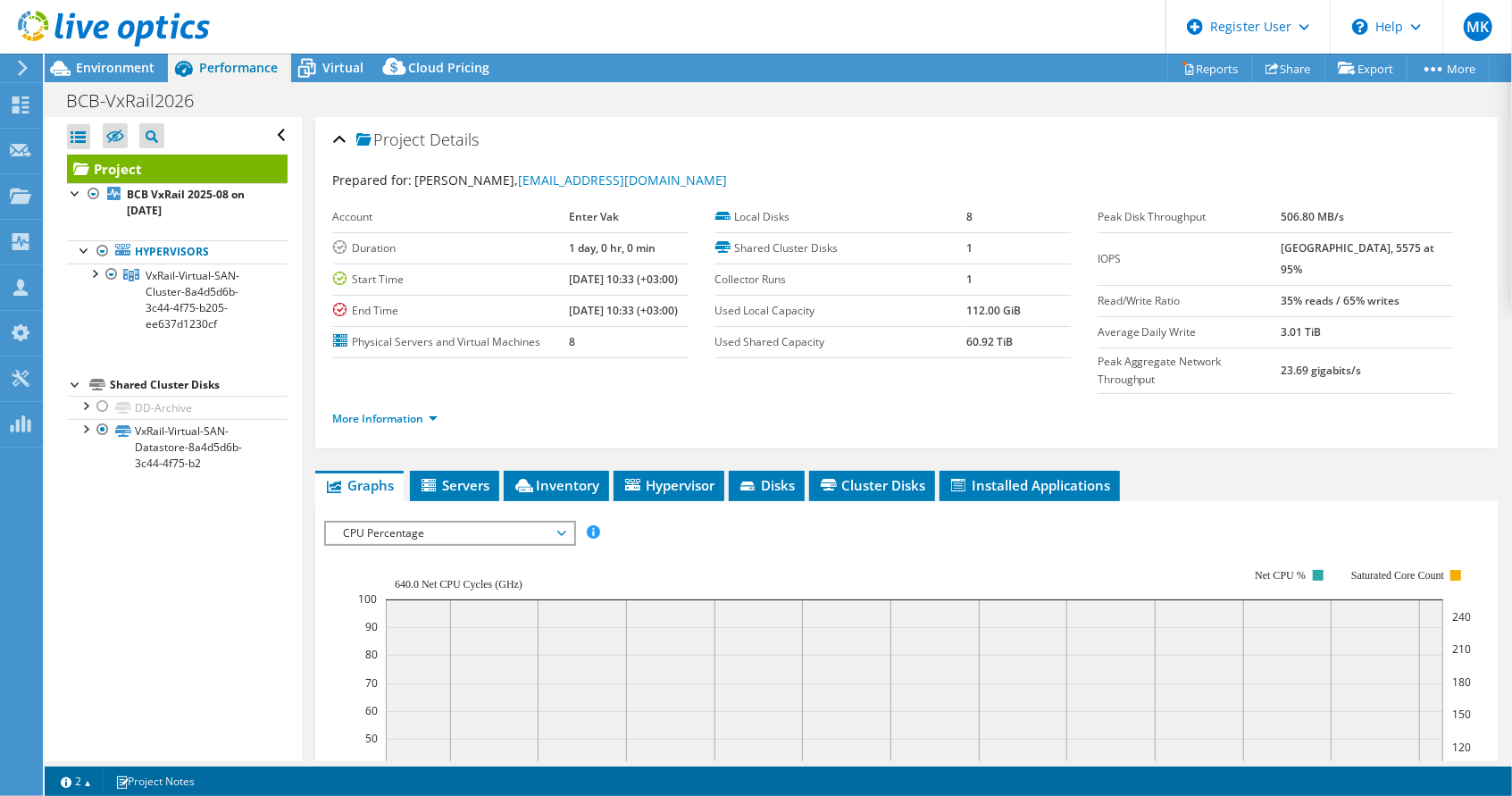
scroll to position [89, 0]
